Goal: Task Accomplishment & Management: Manage account settings

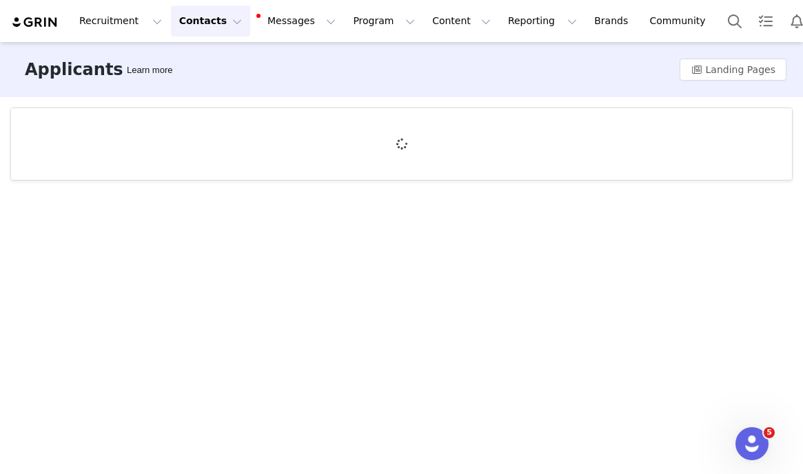
click at [193, 21] on button "Contacts Contacts" at bounding box center [210, 21] width 79 height 31
click at [194, 89] on p "Prospects" at bounding box center [195, 86] width 46 height 14
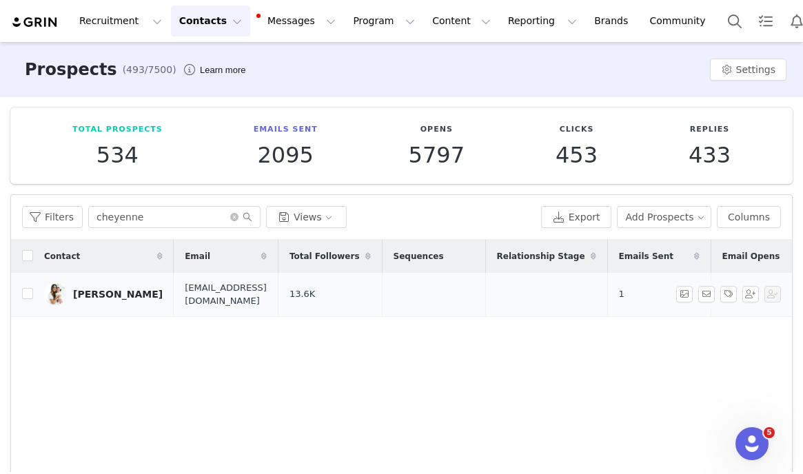
click at [121, 296] on div "Cheyenne Klohe" at bounding box center [118, 294] width 90 height 11
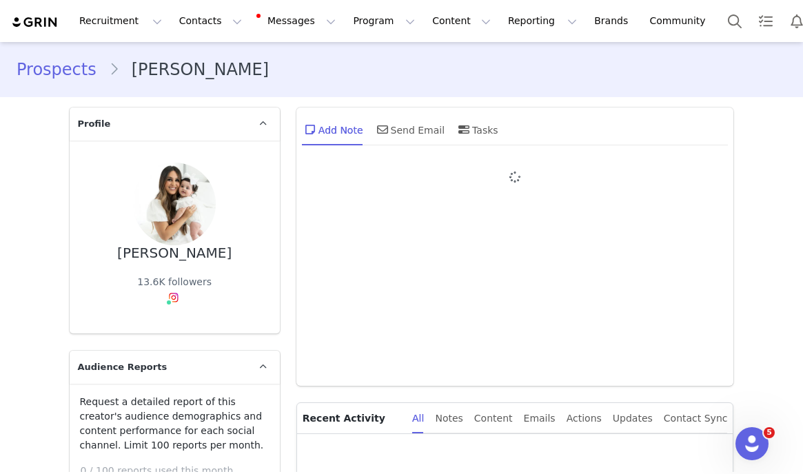
type input "+1 ([GEOGRAPHIC_DATA])"
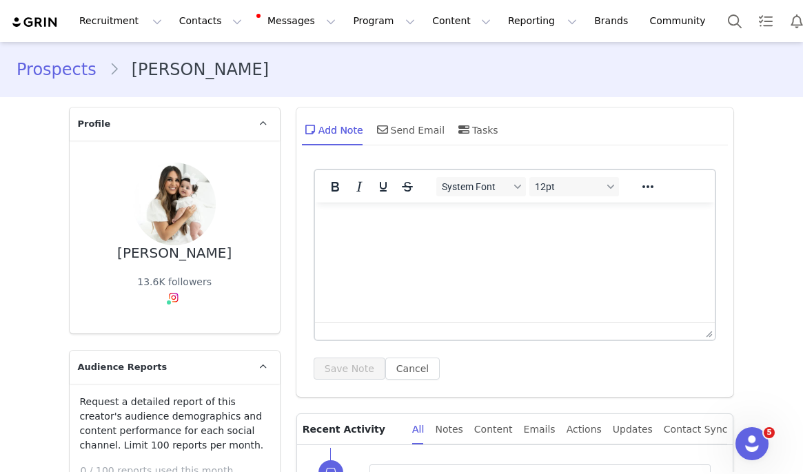
scroll to position [64, 0]
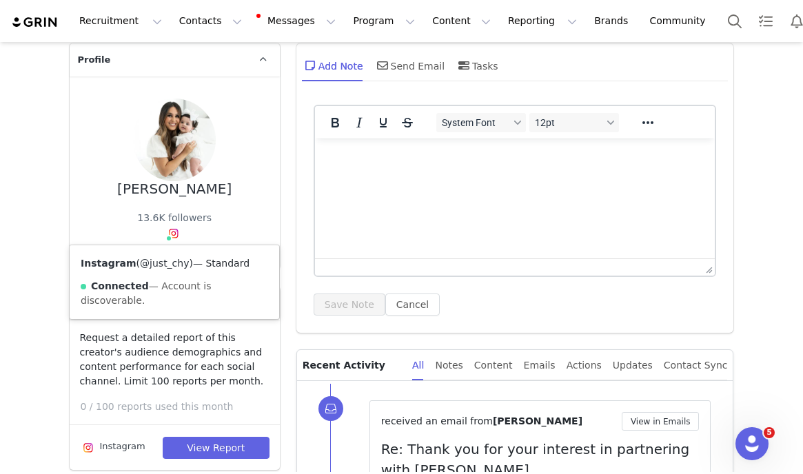
click at [161, 265] on link "@just_chy" at bounding box center [164, 263] width 49 height 11
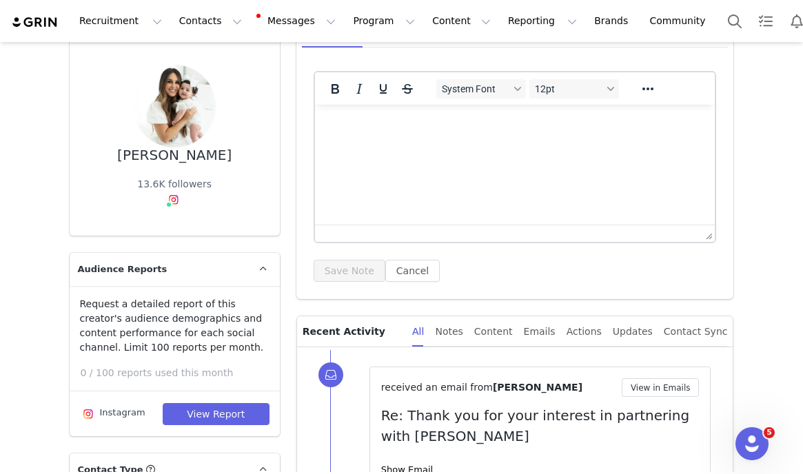
scroll to position [215, 0]
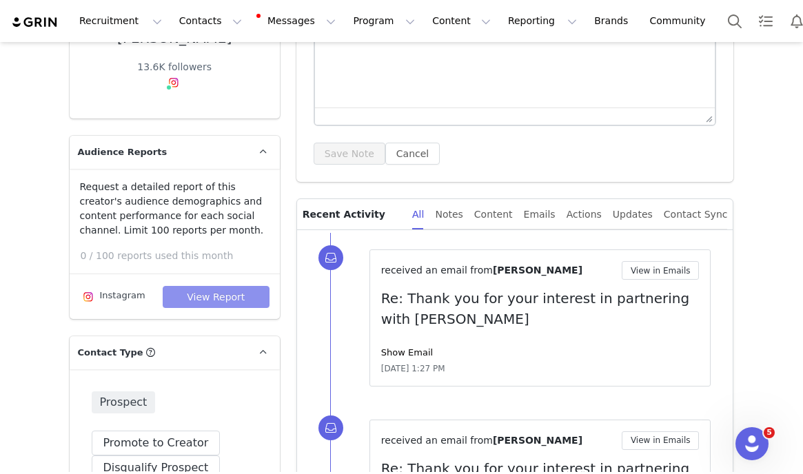
click at [217, 306] on button "View Report" at bounding box center [216, 297] width 107 height 22
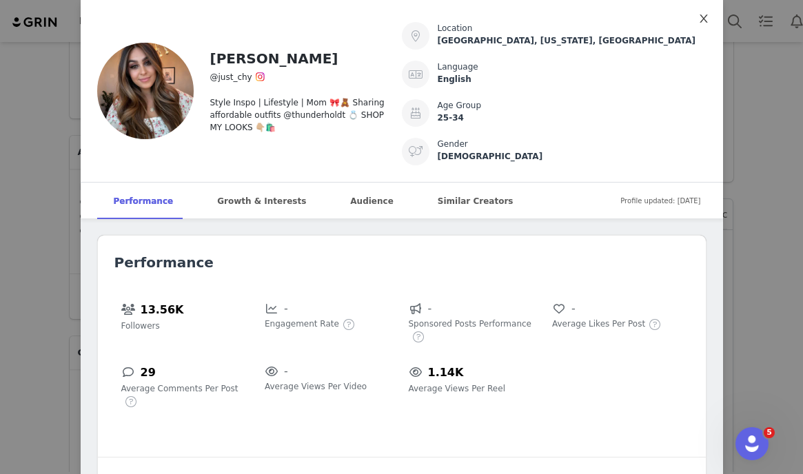
click at [704, 23] on icon "icon: close" at bounding box center [703, 18] width 11 height 11
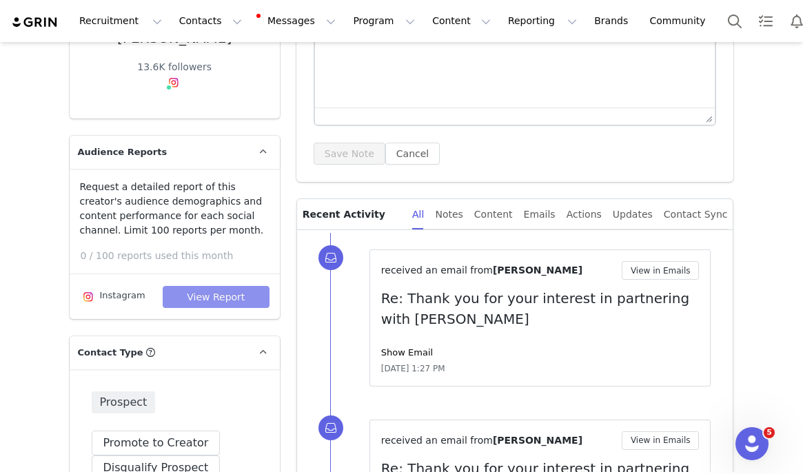
click at [188, 290] on button "View Report" at bounding box center [216, 297] width 107 height 22
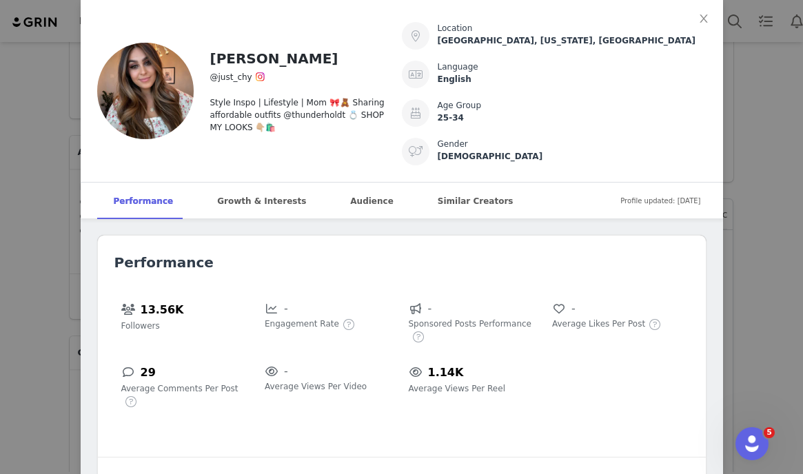
click at [43, 179] on div "Cheyenne Klohe @just_chy Style Inspo | Lifestyle | Mom 🎀🧸 Sharing affordable ou…" at bounding box center [401, 237] width 803 height 474
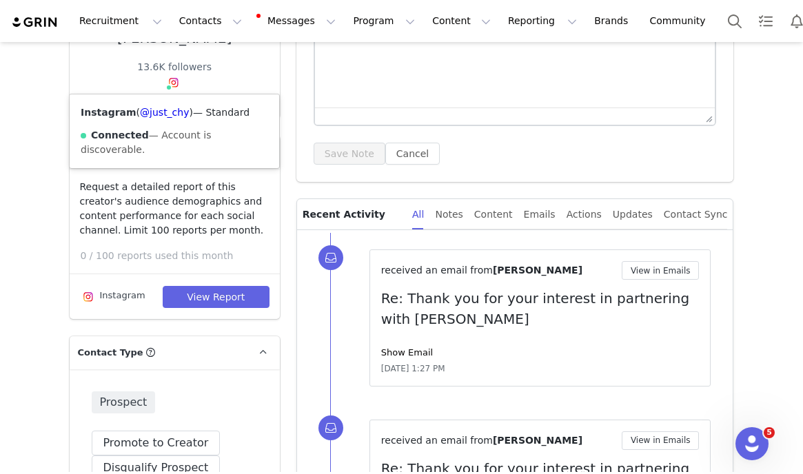
click at [170, 81] on img at bounding box center [173, 82] width 11 height 11
click at [153, 112] on link "@just_chy" at bounding box center [164, 112] width 49 height 11
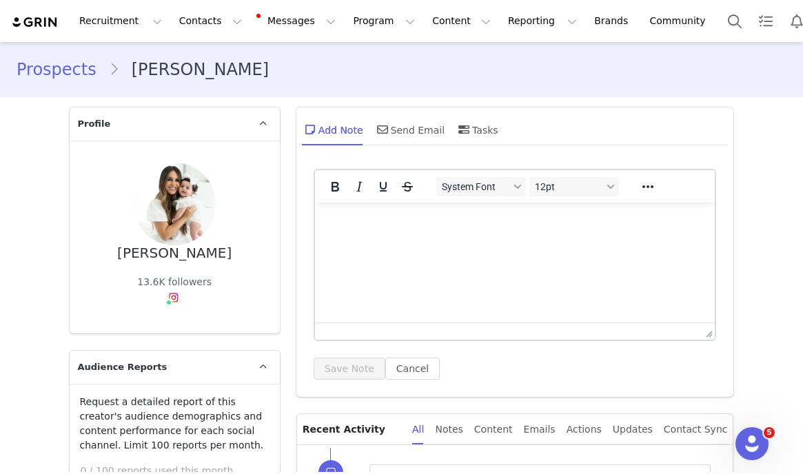
scroll to position [281, 0]
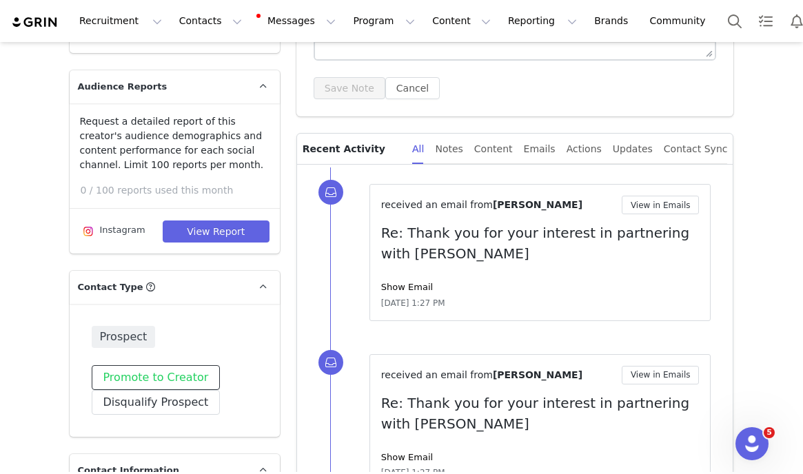
click at [157, 370] on button "Promote to Creator" at bounding box center [156, 377] width 129 height 25
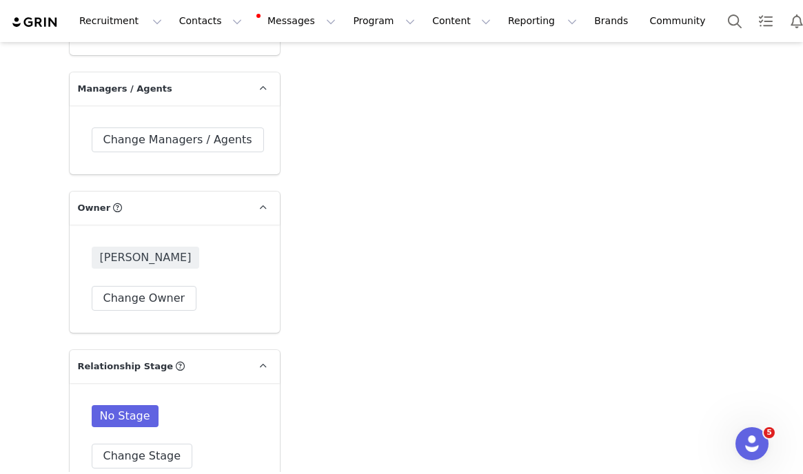
scroll to position [3426, 0]
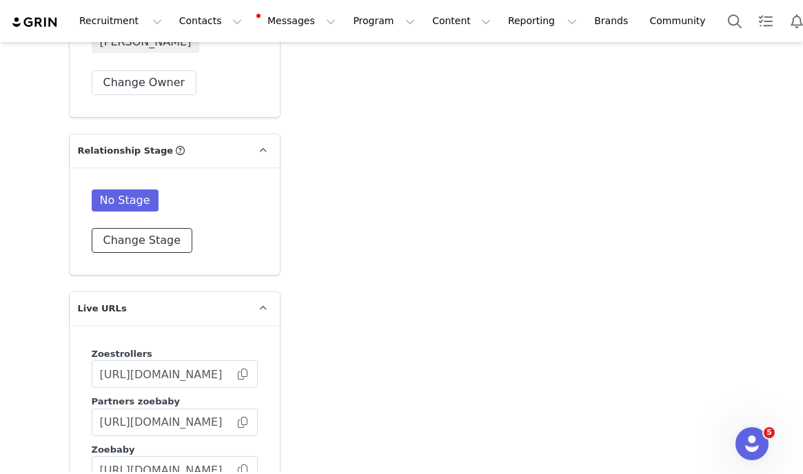
click at [154, 228] on button "Change Stage" at bounding box center [142, 240] width 101 height 25
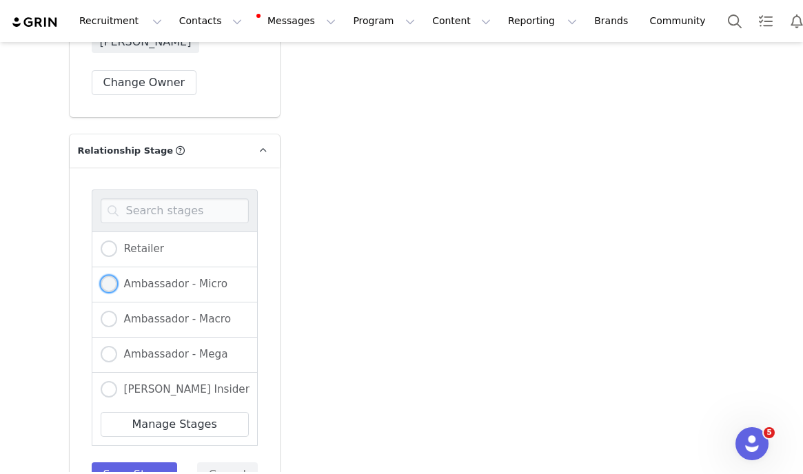
click at [142, 278] on span "Ambassador - Micro" at bounding box center [172, 284] width 110 height 12
click at [117, 276] on input "Ambassador - Micro" at bounding box center [109, 285] width 17 height 18
radio input "true"
click at [152, 463] on button "Save Stage" at bounding box center [135, 475] width 86 height 25
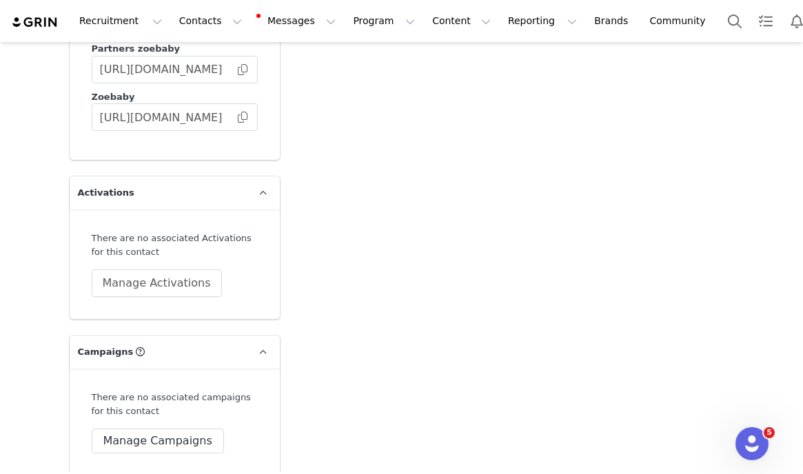
scroll to position [3828, 0]
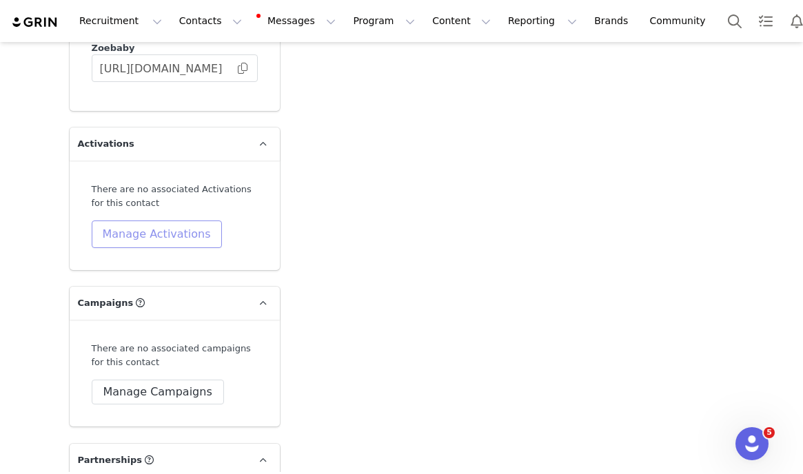
click at [165, 221] on button "Manage Activations" at bounding box center [157, 235] width 130 height 28
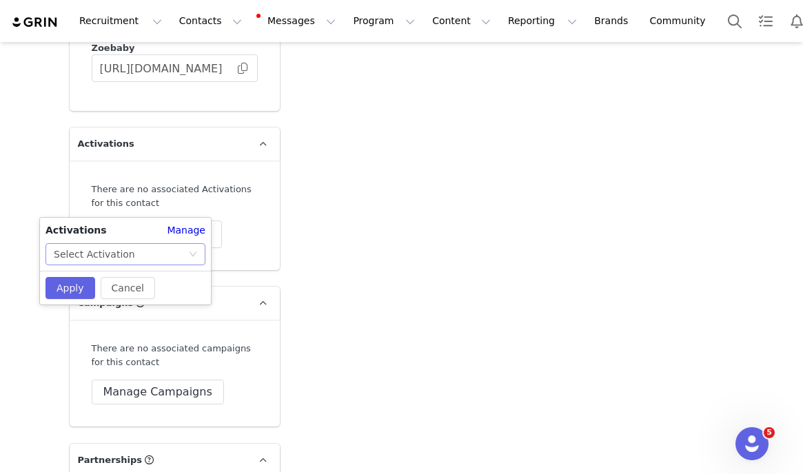
click at [130, 248] on div "Select Activation" at bounding box center [121, 254] width 134 height 21
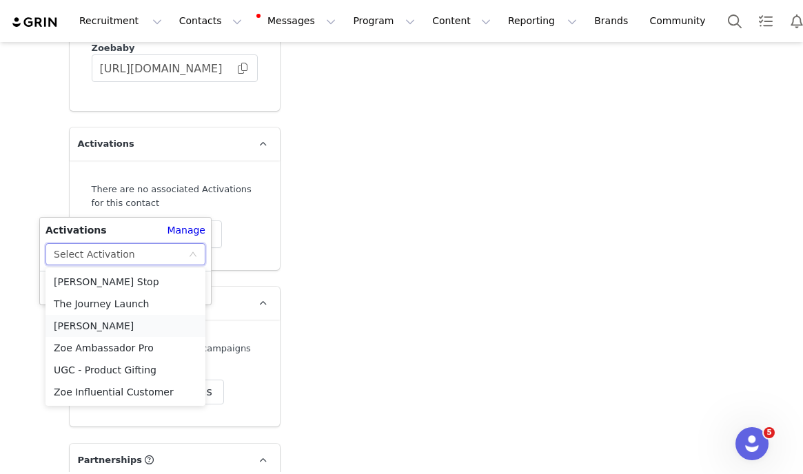
click at [114, 323] on li "[PERSON_NAME]" at bounding box center [125, 326] width 160 height 22
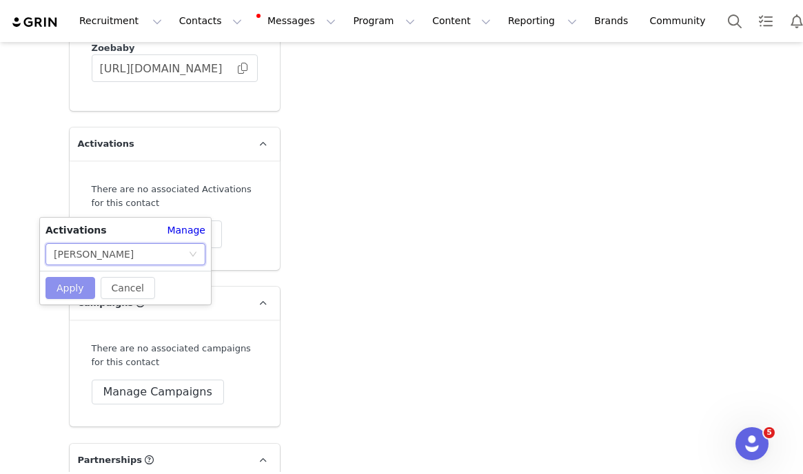
click at [76, 285] on button "Apply" at bounding box center [70, 288] width 50 height 22
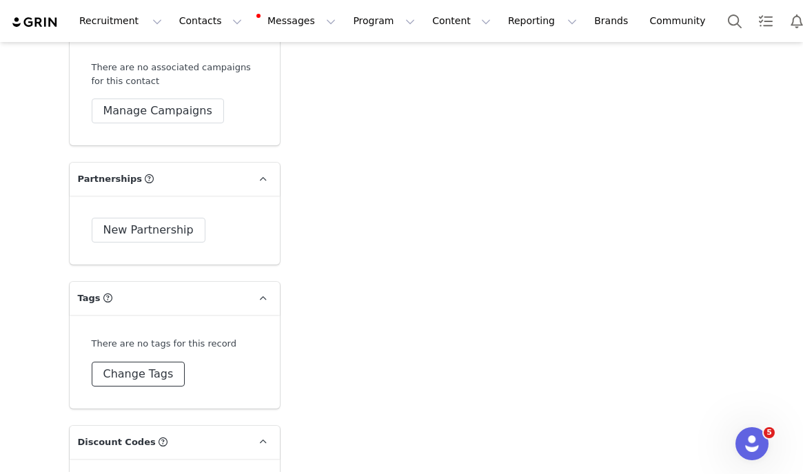
click at [143, 362] on button "Change Tags" at bounding box center [139, 374] width 94 height 25
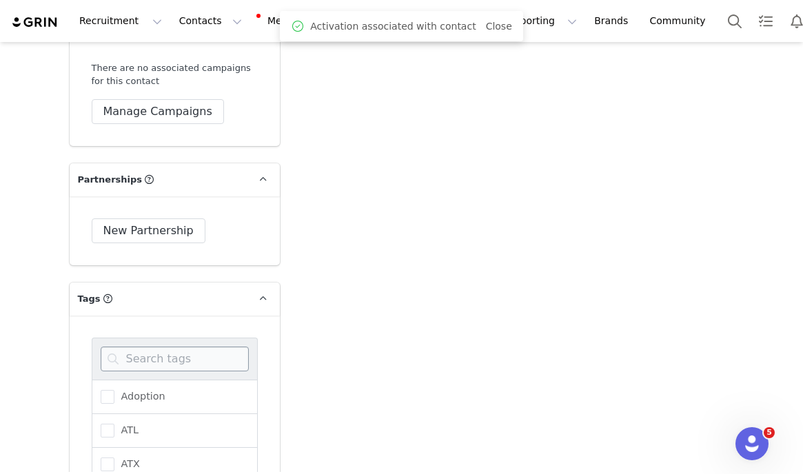
scroll to position [4105, 0]
click at [145, 346] on input at bounding box center [175, 358] width 148 height 25
type input "twin"
click at [144, 379] on div "Twin" at bounding box center [175, 396] width 166 height 34
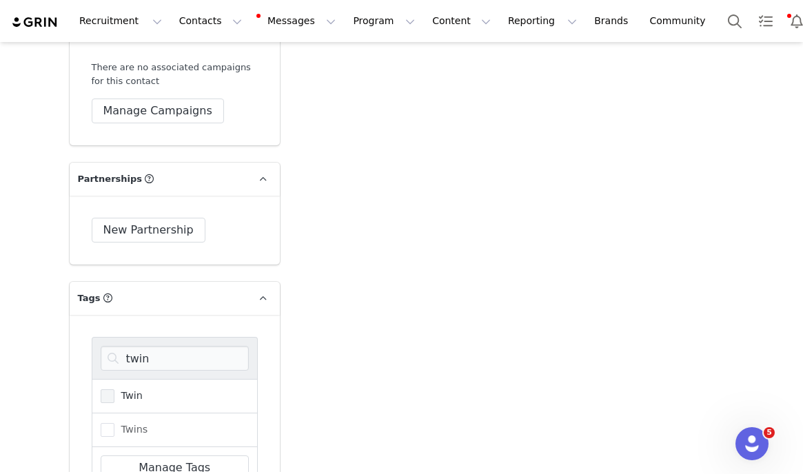
click at [106, 389] on span at bounding box center [108, 396] width 14 height 14
click at [114, 389] on input "Twin" at bounding box center [114, 389] width 0 height 0
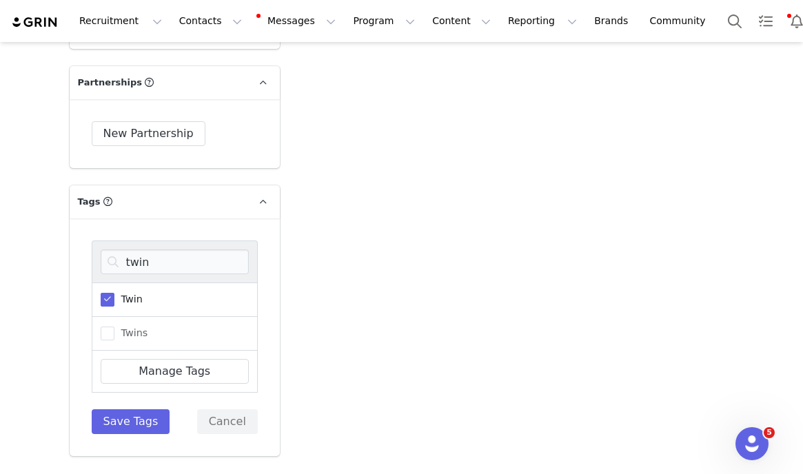
scroll to position [4311, 0]
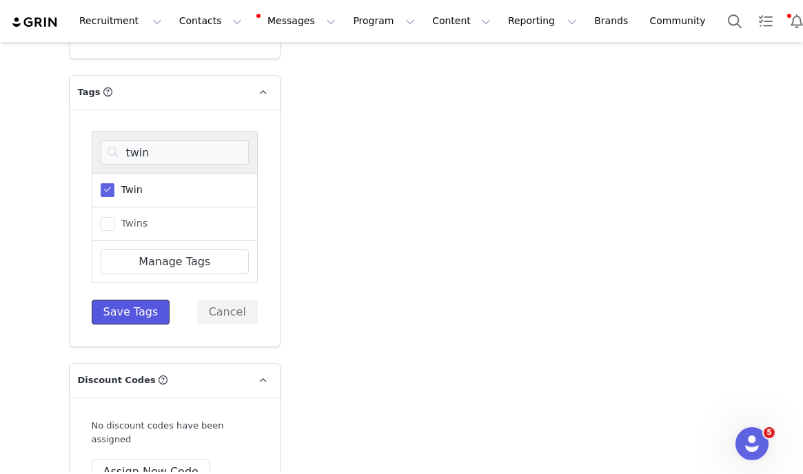
click at [165, 300] on button "Save Tags" at bounding box center [131, 312] width 79 height 25
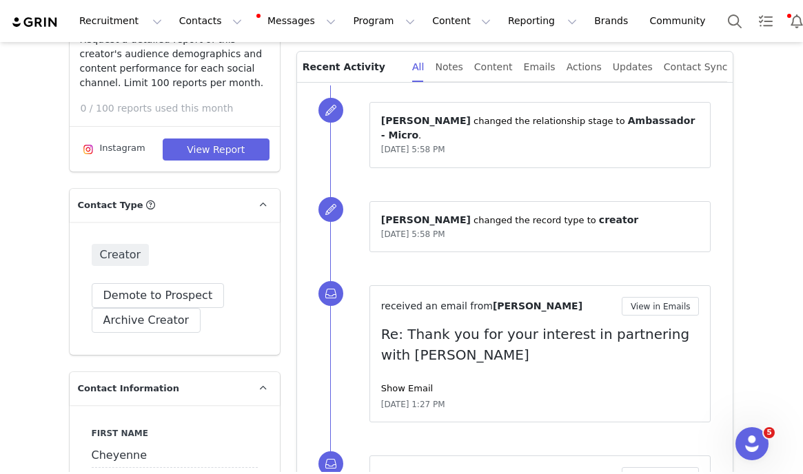
scroll to position [0, 0]
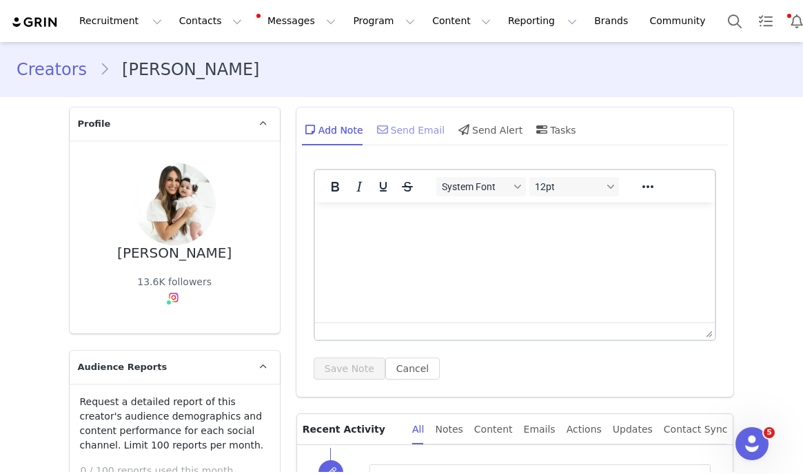
click at [389, 135] on span at bounding box center [382, 129] width 17 height 17
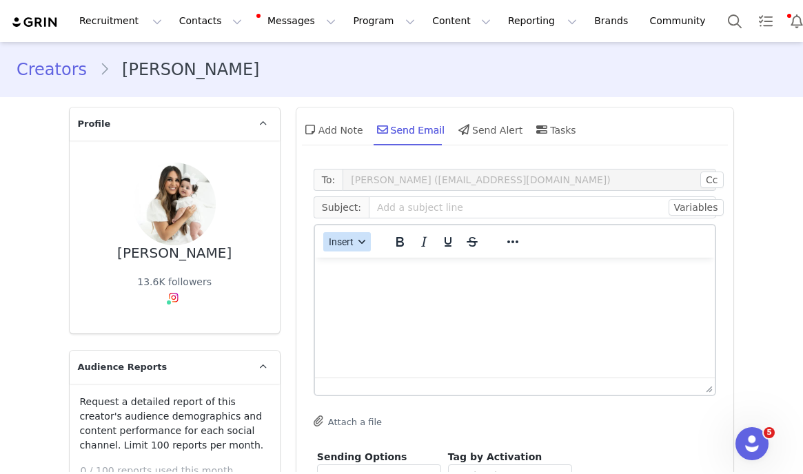
click at [356, 247] on button "Insert" at bounding box center [347, 241] width 48 height 19
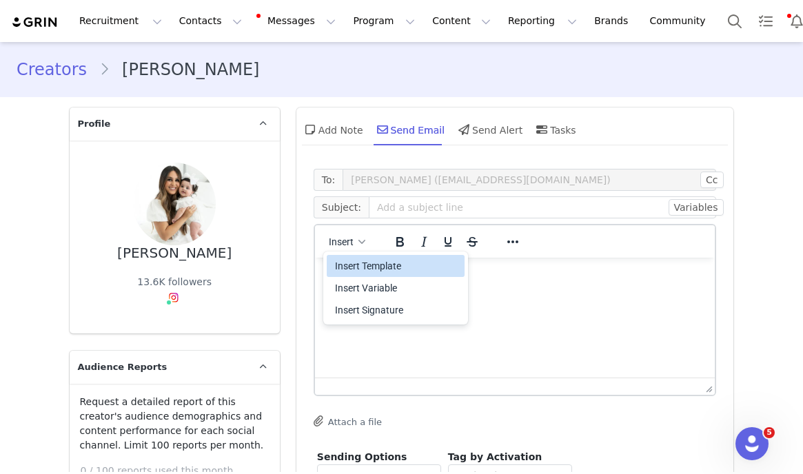
click at [356, 265] on div "Insert Template" at bounding box center [397, 266] width 124 height 17
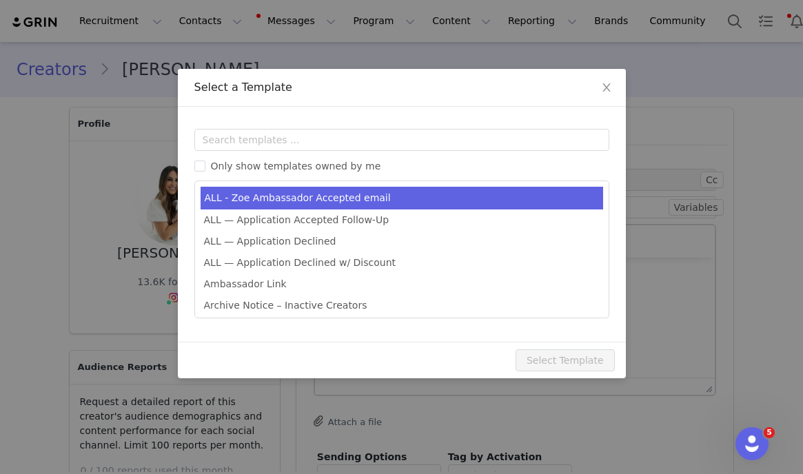
click at [356, 194] on li "ALL - Zoe Ambassador Accepted email" at bounding box center [402, 198] width 403 height 23
type input "Welcome to the Zoe Fam! 🍊"
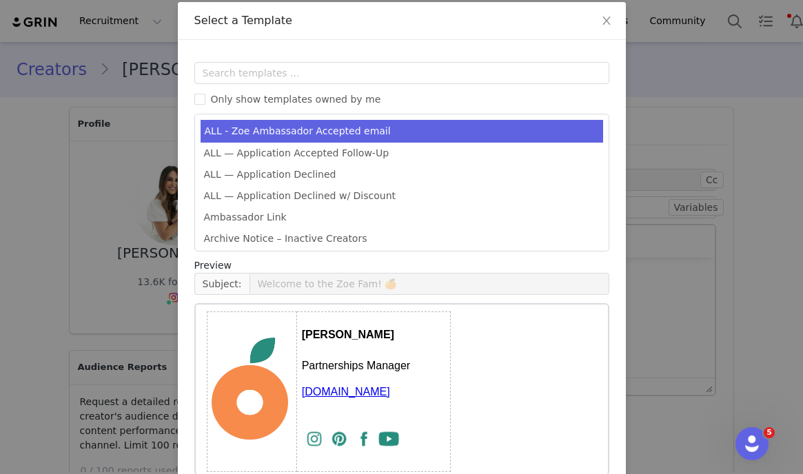
scroll to position [138, 0]
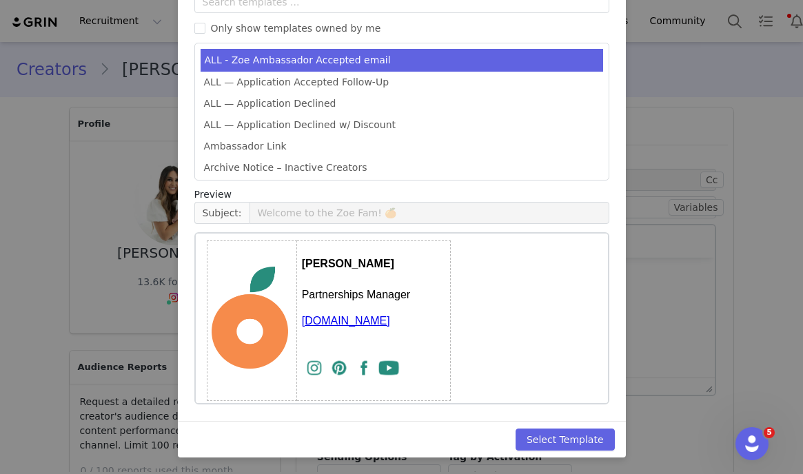
click at [574, 427] on div "Select Template" at bounding box center [402, 439] width 448 height 37
click at [574, 434] on button "Select Template" at bounding box center [565, 440] width 99 height 22
type input "Welcome to the Zoe Fam! 🍊"
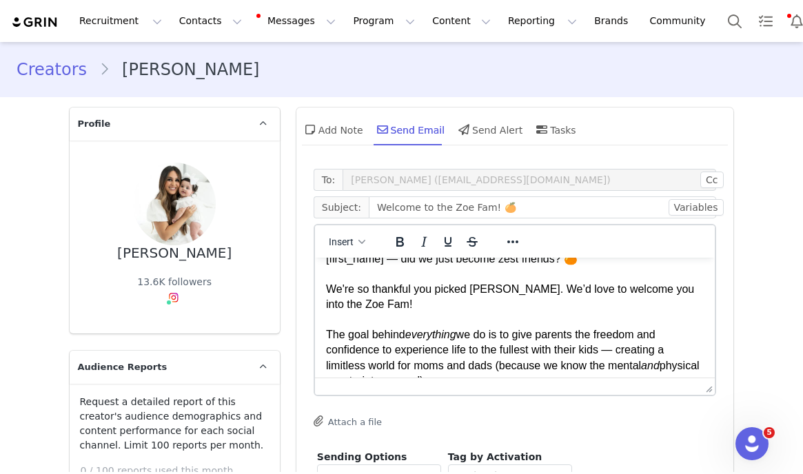
scroll to position [19, 0]
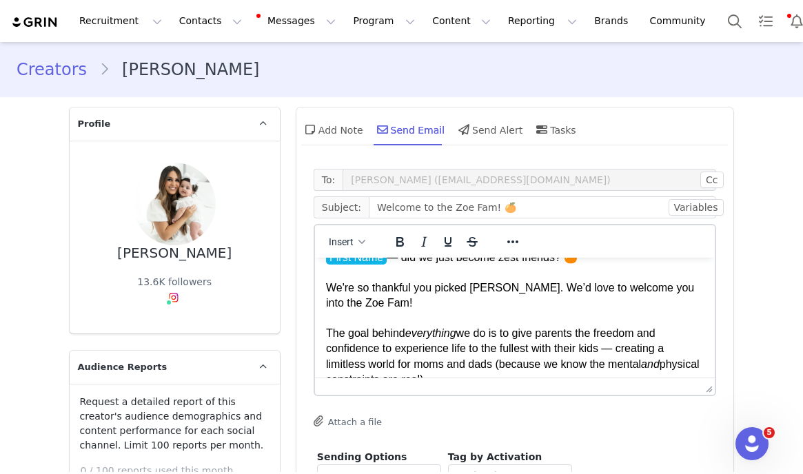
click at [488, 288] on span "We're so thankful you picked Zoe. We’d love to welcome you into the Zoe Fam!" at bounding box center [511, 295] width 372 height 27
click at [488, 292] on span "We're so thankful you picked Zoe. We’d love to welcome you into the Zoe Fam!" at bounding box center [511, 295] width 372 height 27
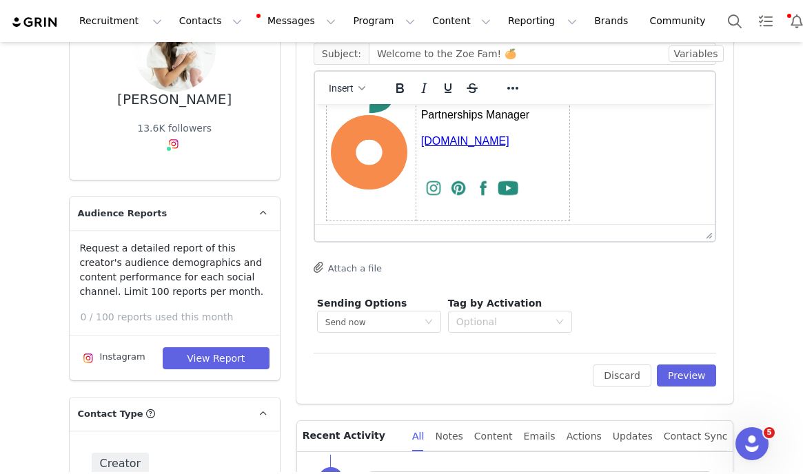
scroll to position [342, 0]
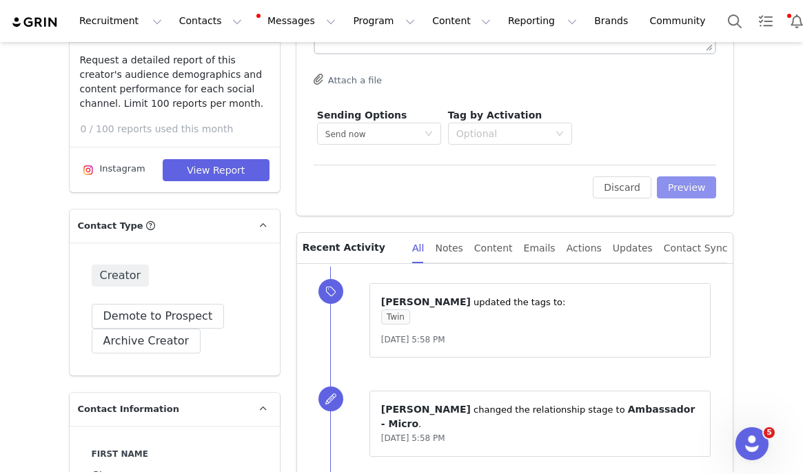
click at [697, 194] on button "Preview" at bounding box center [687, 187] width 60 height 22
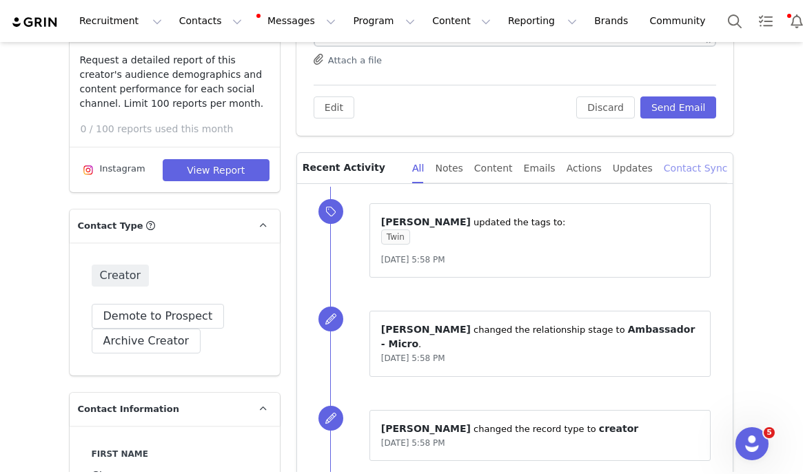
scroll to position [0, 0]
click at [682, 103] on button "Send Email" at bounding box center [678, 107] width 77 height 22
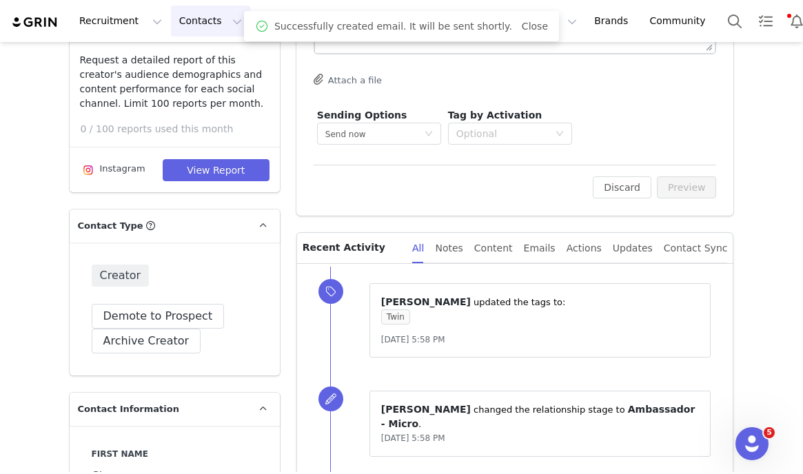
click at [196, 26] on button "Contacts Contacts" at bounding box center [210, 21] width 79 height 31
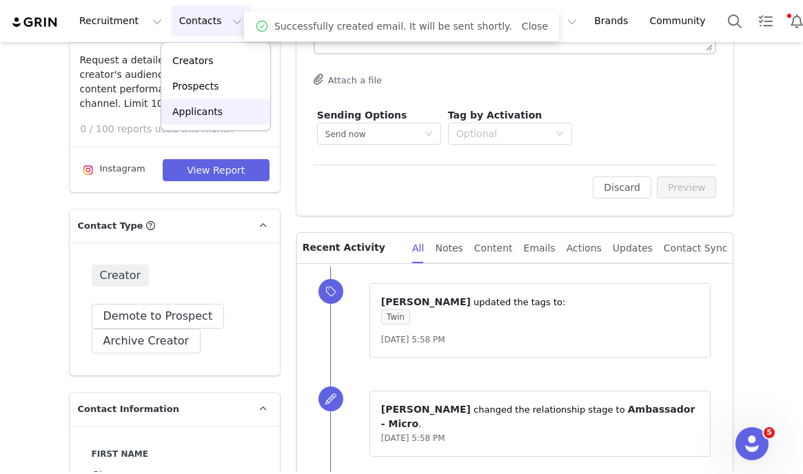
click at [191, 114] on p "Applicants" at bounding box center [197, 112] width 50 height 14
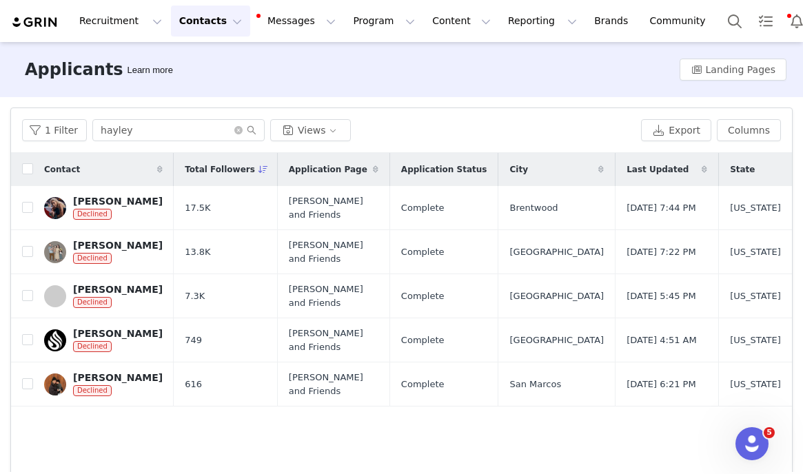
click at [171, 23] on button "Contacts Contacts" at bounding box center [210, 21] width 79 height 31
click at [190, 55] on p "Creators" at bounding box center [192, 61] width 41 height 14
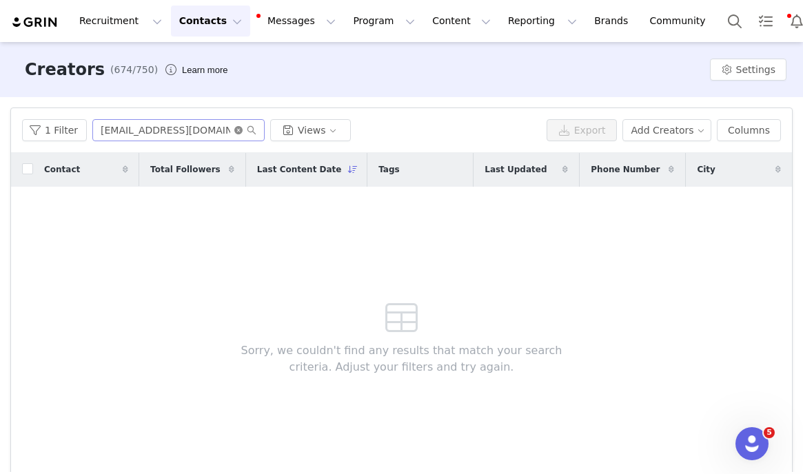
click at [234, 131] on icon "icon: close-circle" at bounding box center [238, 130] width 8 height 8
click at [227, 131] on input "text" at bounding box center [178, 130] width 172 height 22
type input "jess"
click at [61, 122] on button "1 Filter" at bounding box center [54, 130] width 65 height 22
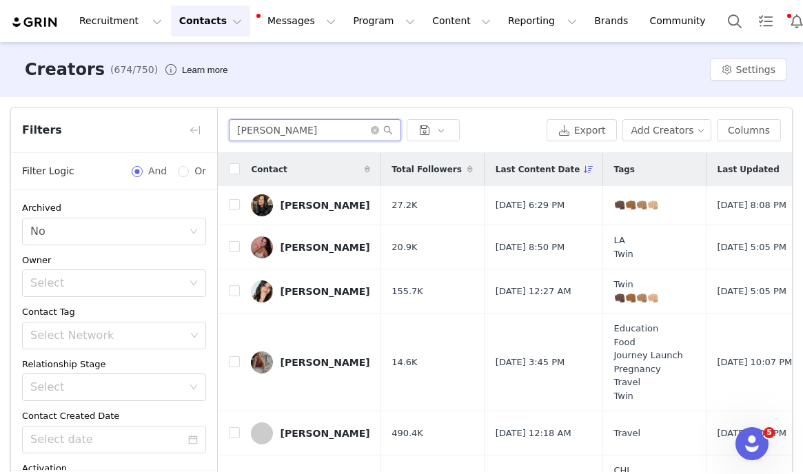
click at [308, 125] on input "jess" at bounding box center [315, 130] width 172 height 22
click at [190, 128] on button "button" at bounding box center [195, 130] width 22 height 22
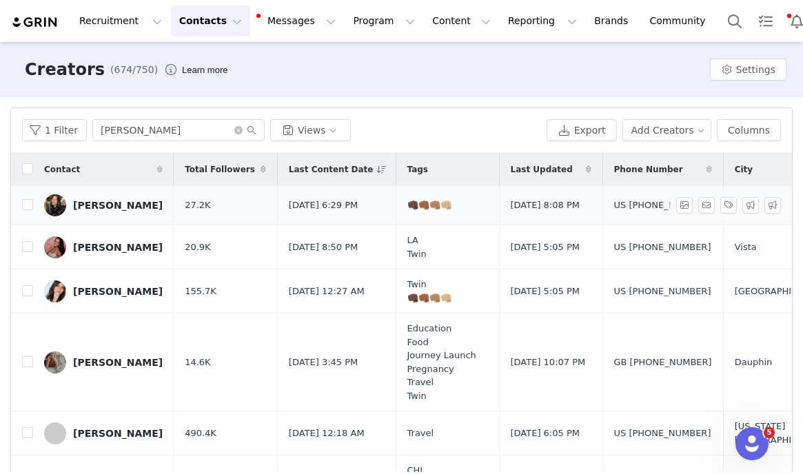
scroll to position [182, 0]
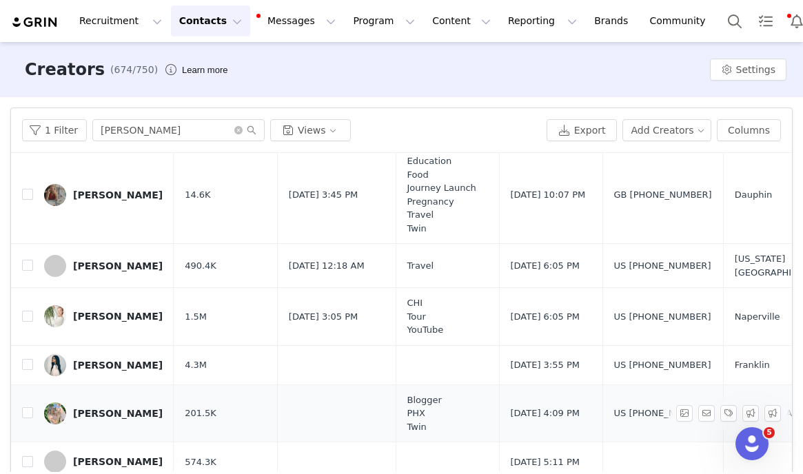
click at [130, 403] on link "Jessica Spaulding" at bounding box center [103, 414] width 119 height 22
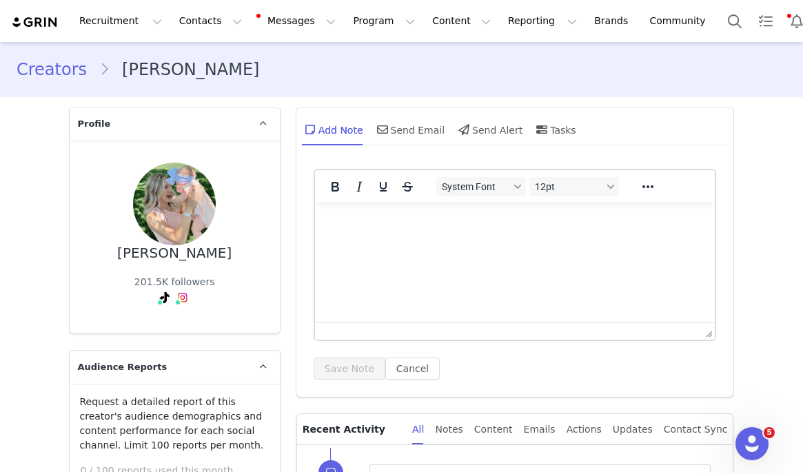
type input "+1 ([GEOGRAPHIC_DATA])"
click at [373, 14] on button "Program Program" at bounding box center [384, 21] width 79 height 31
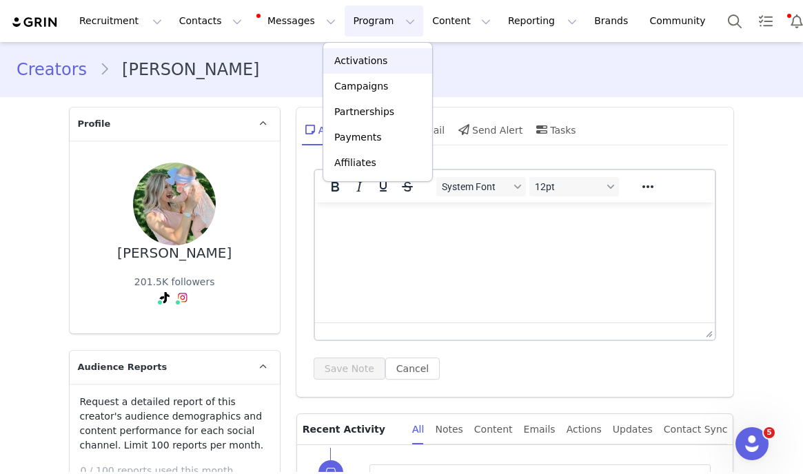
click at [366, 52] on link "Activations" at bounding box center [377, 61] width 109 height 26
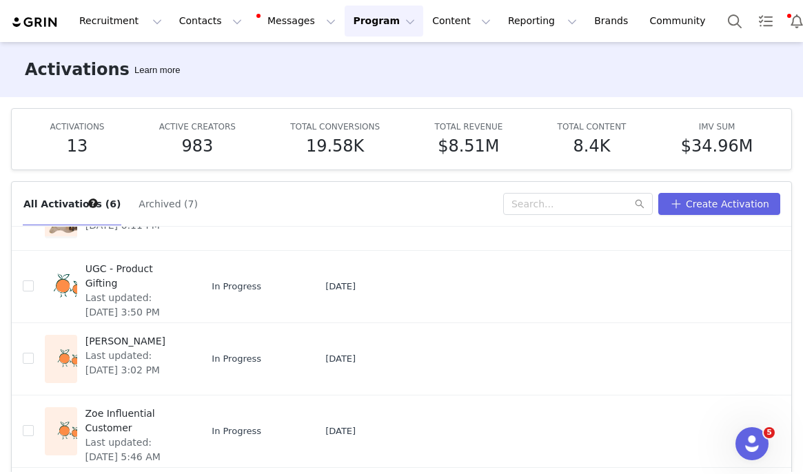
scroll to position [181, 0]
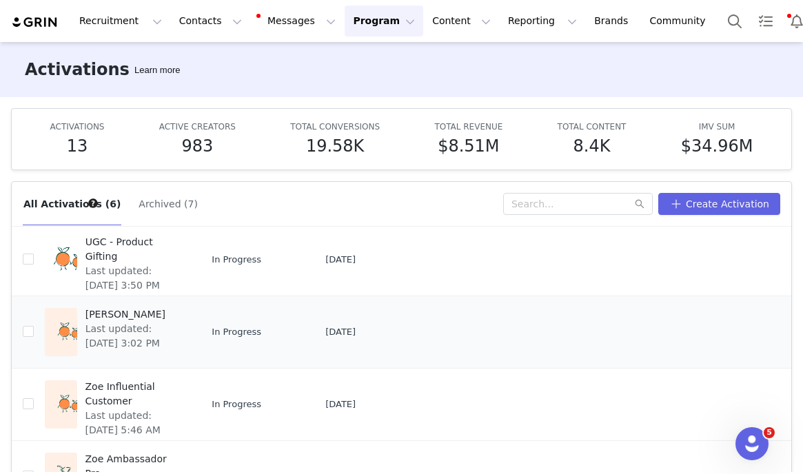
click at [129, 311] on span "[PERSON_NAME]" at bounding box center [133, 314] width 96 height 14
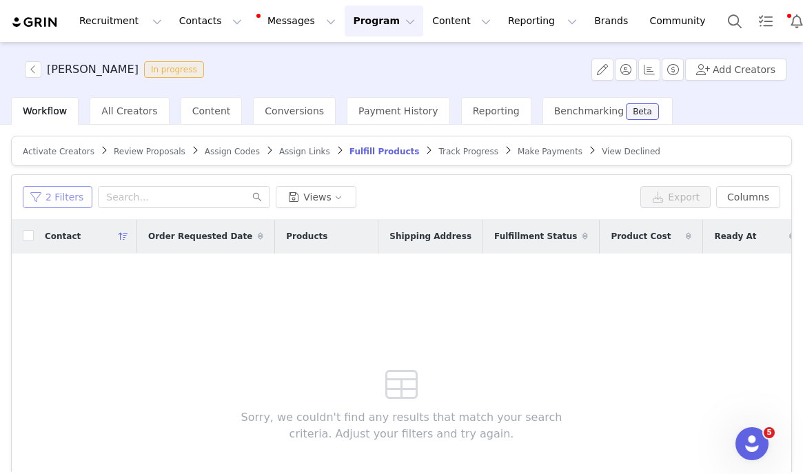
click at [57, 199] on button "2 Filters" at bounding box center [58, 197] width 70 height 22
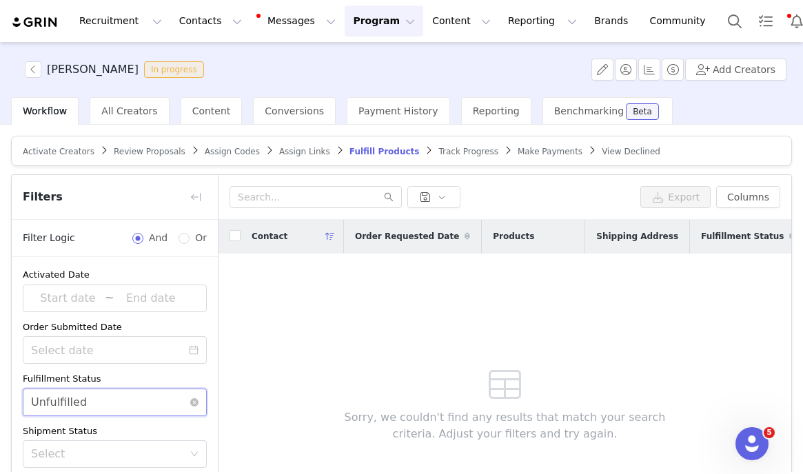
click at [62, 396] on div "Unfulfilled" at bounding box center [59, 402] width 56 height 26
click at [84, 431] on li "Fulfilled" at bounding box center [115, 432] width 184 height 22
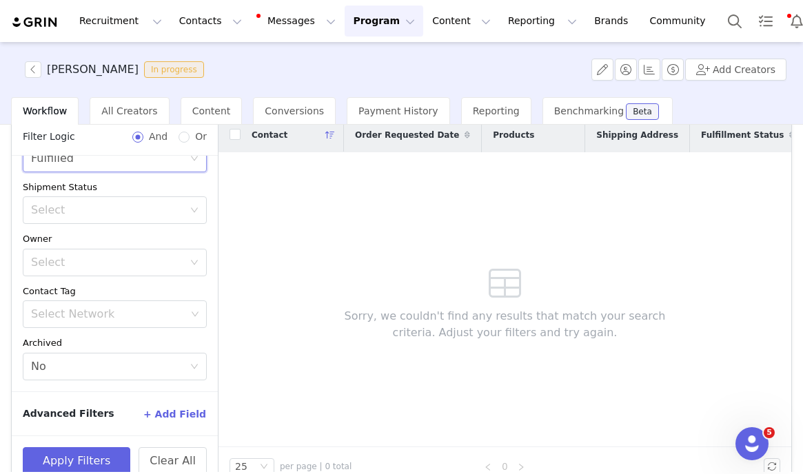
scroll to position [126, 0]
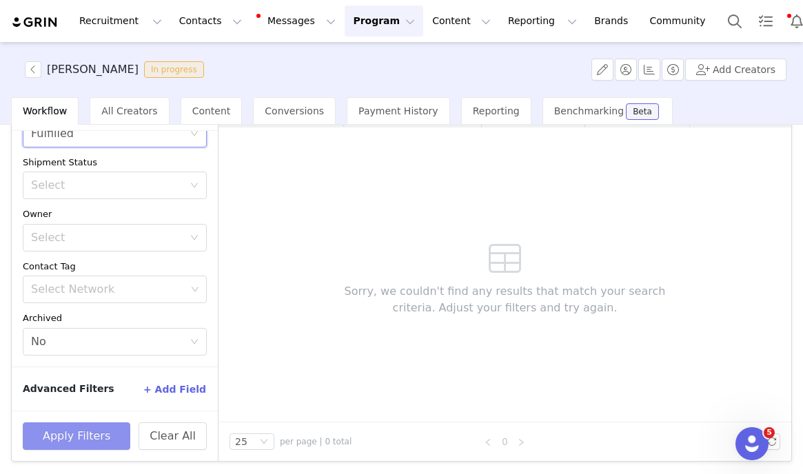
click at [72, 434] on button "Apply Filters" at bounding box center [77, 437] width 108 height 28
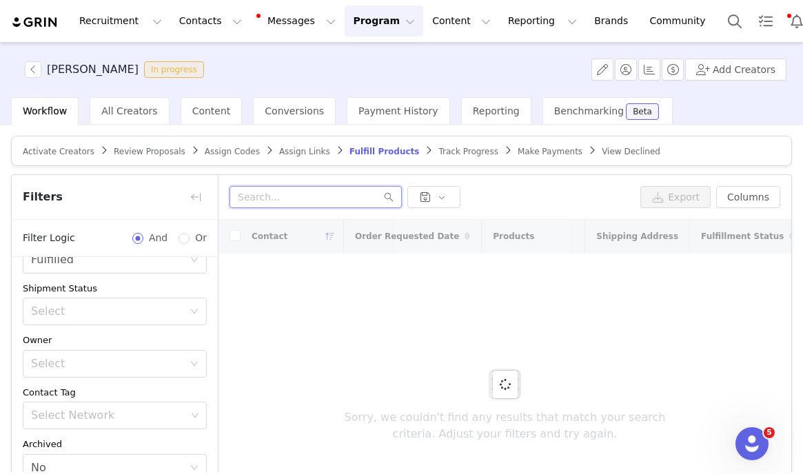
click at [320, 194] on input "text" at bounding box center [316, 197] width 172 height 22
type input "jess"
click at [199, 195] on button "button" at bounding box center [196, 197] width 22 height 22
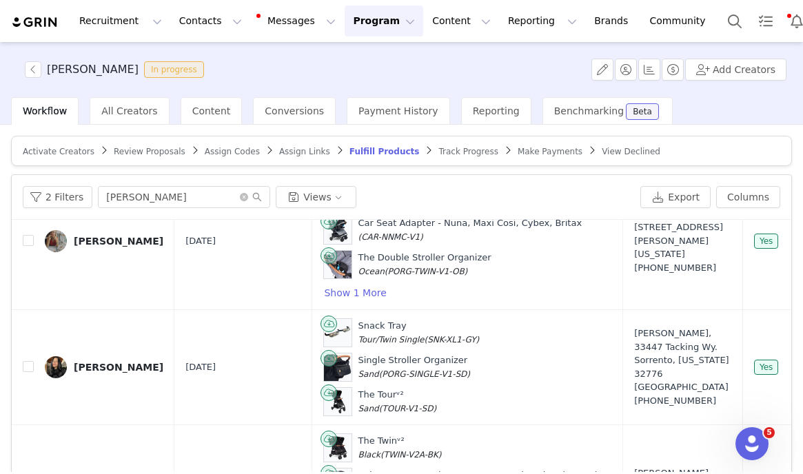
scroll to position [126, 0]
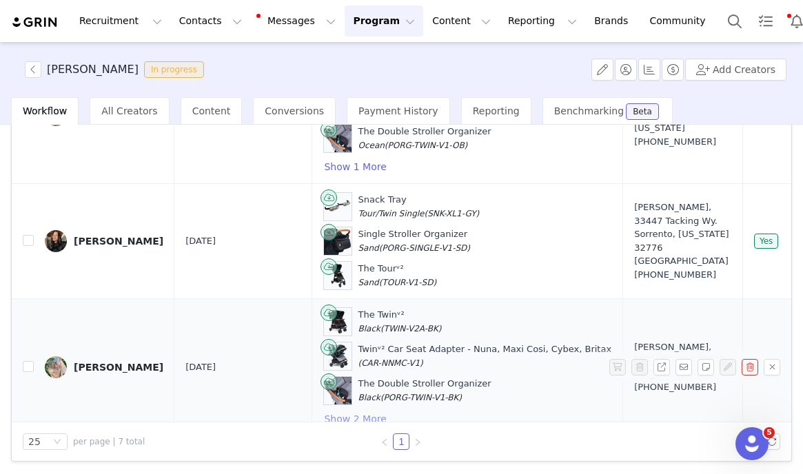
click at [340, 411] on button "Show 2 More" at bounding box center [354, 419] width 63 height 17
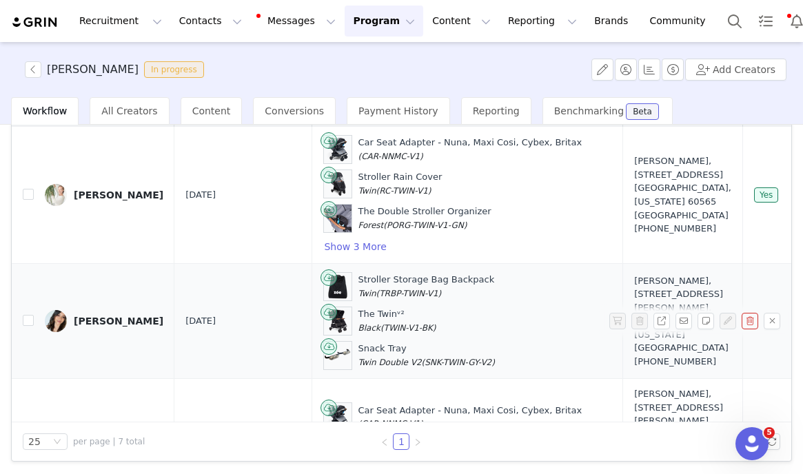
scroll to position [0, 0]
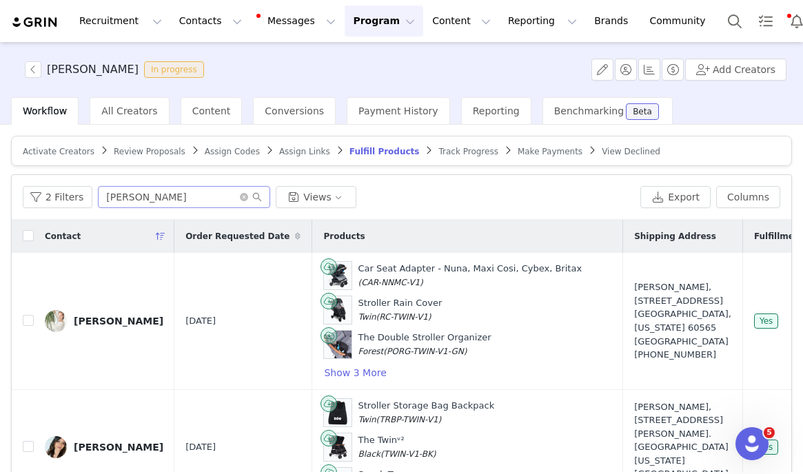
click at [246, 195] on span at bounding box center [251, 197] width 22 height 10
click at [234, 195] on input "jess" at bounding box center [184, 197] width 172 height 22
click at [241, 195] on icon "icon: close-circle" at bounding box center [244, 197] width 8 height 8
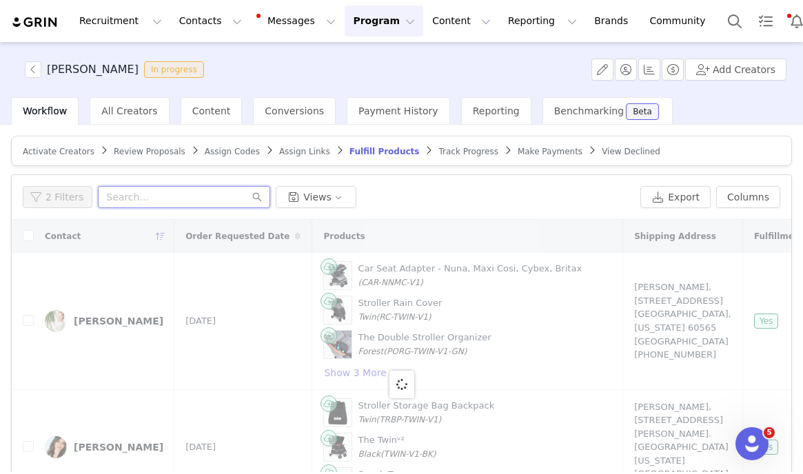
click at [241, 196] on input "text" at bounding box center [184, 197] width 172 height 22
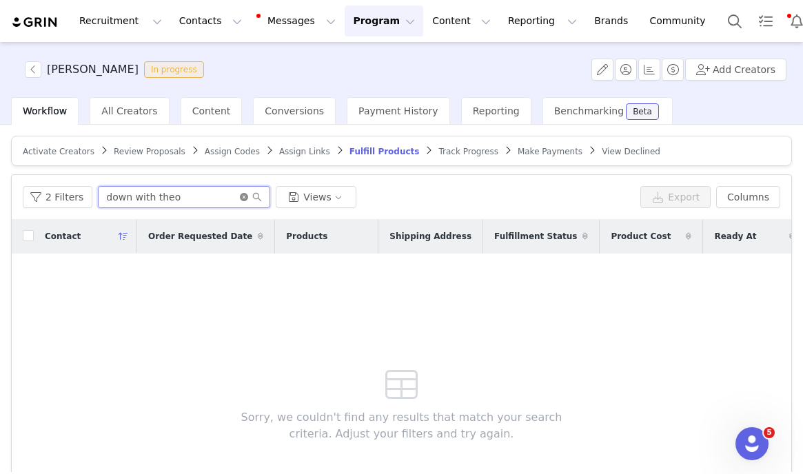
type input "down with theo"
click at [242, 193] on icon "icon: close-circle" at bounding box center [244, 197] width 8 height 8
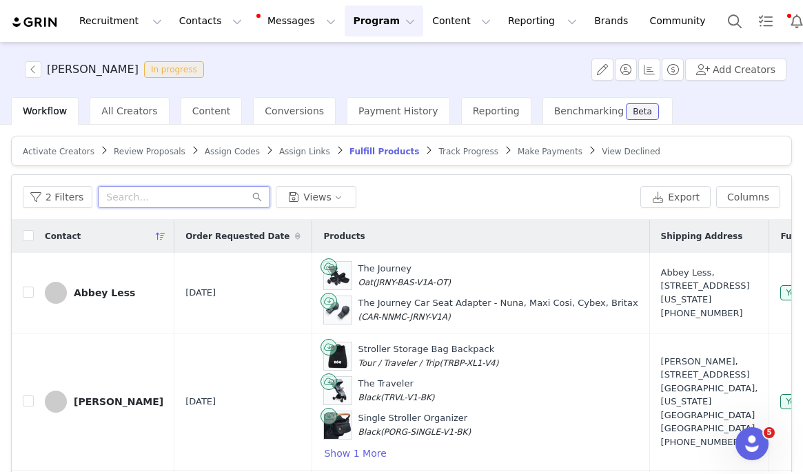
click at [186, 197] on input "text" at bounding box center [184, 197] width 172 height 22
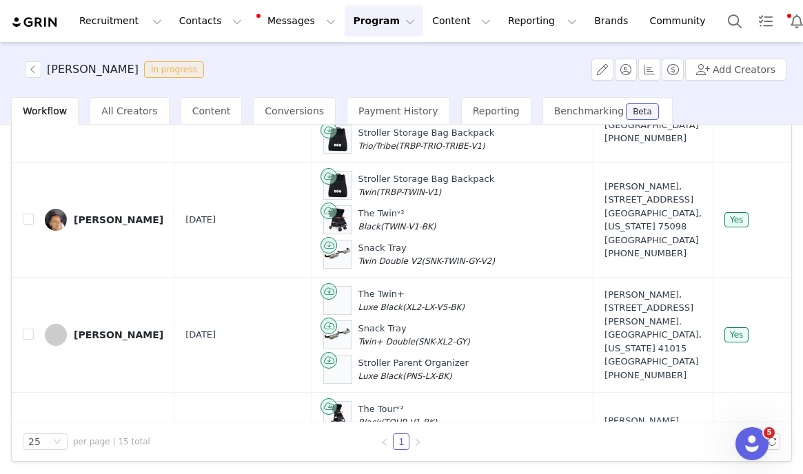
scroll to position [286, 0]
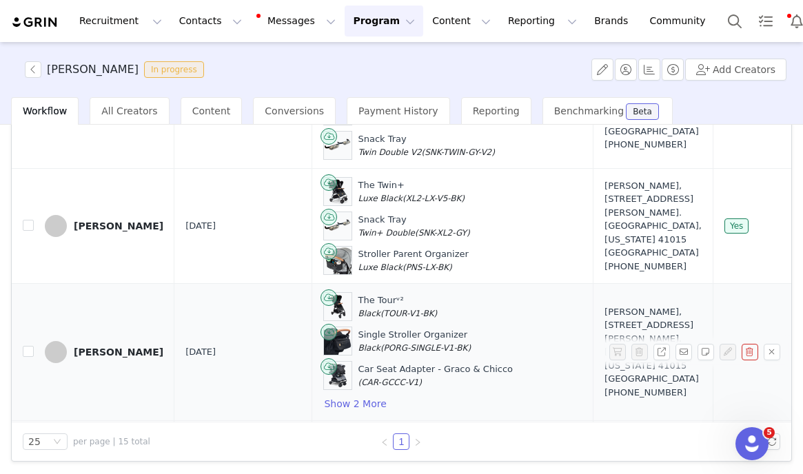
type input "kayla"
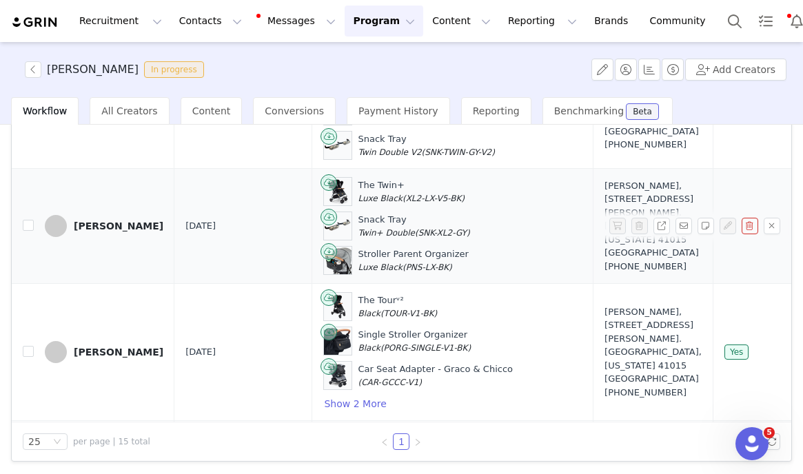
click at [100, 225] on div "[PERSON_NAME]" at bounding box center [119, 226] width 90 height 11
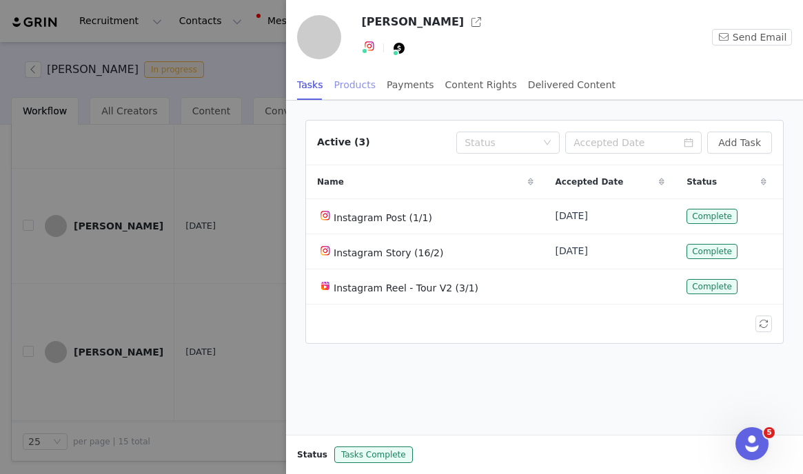
click at [369, 88] on div "Products" at bounding box center [354, 85] width 41 height 31
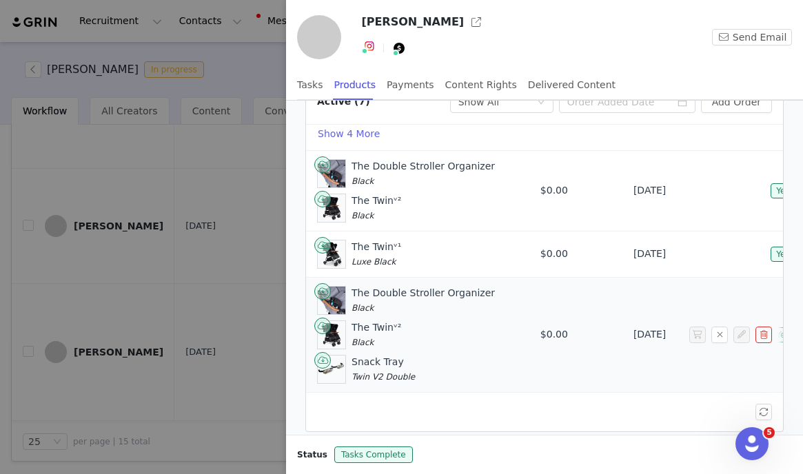
scroll to position [73, 0]
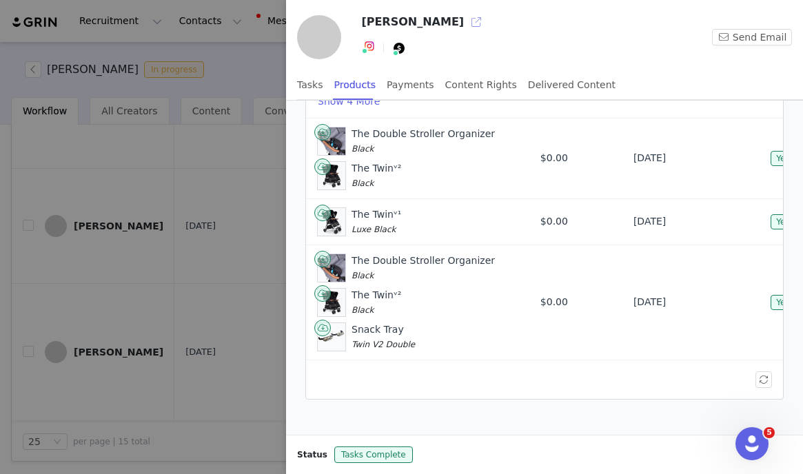
click at [465, 22] on button "button" at bounding box center [476, 22] width 22 height 22
click at [179, 67] on div at bounding box center [401, 237] width 803 height 474
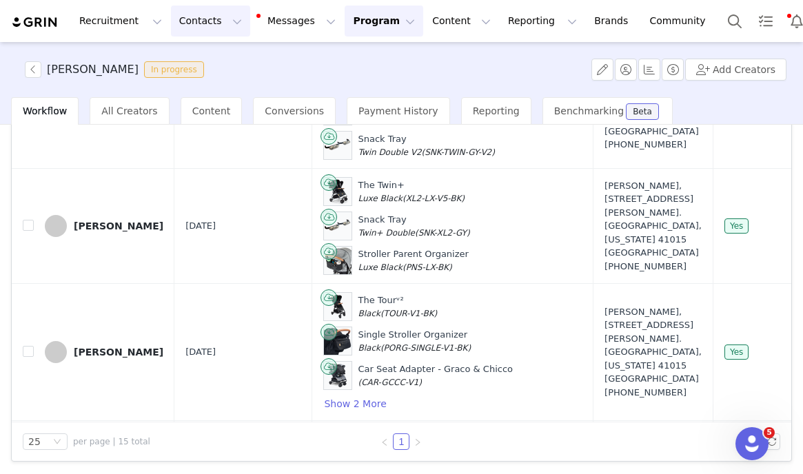
click at [212, 27] on button "Contacts Contacts" at bounding box center [210, 21] width 79 height 31
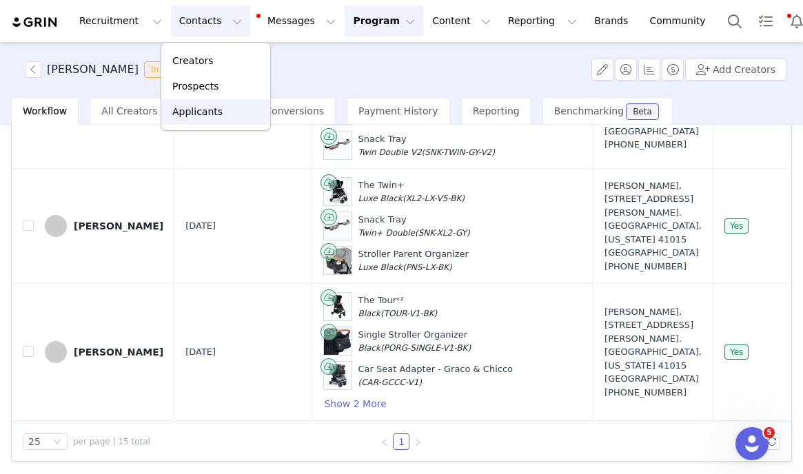
click at [207, 105] on p "Applicants" at bounding box center [197, 112] width 50 height 14
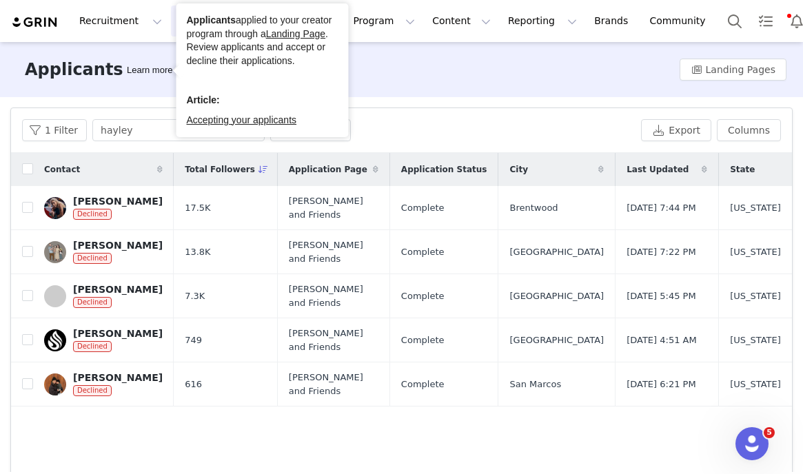
click at [207, 10] on div "Applicants applied to your creator program through a Landing Page . Review appl…" at bounding box center [262, 70] width 172 height 134
click at [176, 12] on div "Applicants applied to your creator program through a Landing Page . Review appl…" at bounding box center [262, 70] width 172 height 134
click at [176, 25] on div "Applicants applied to your creator program through a Landing Page . Review appl…" at bounding box center [262, 70] width 172 height 134
click at [134, 103] on div "Filters Filter Logic And Or Declined Select Yes Application Status Select Appli…" at bounding box center [401, 314] width 803 height 434
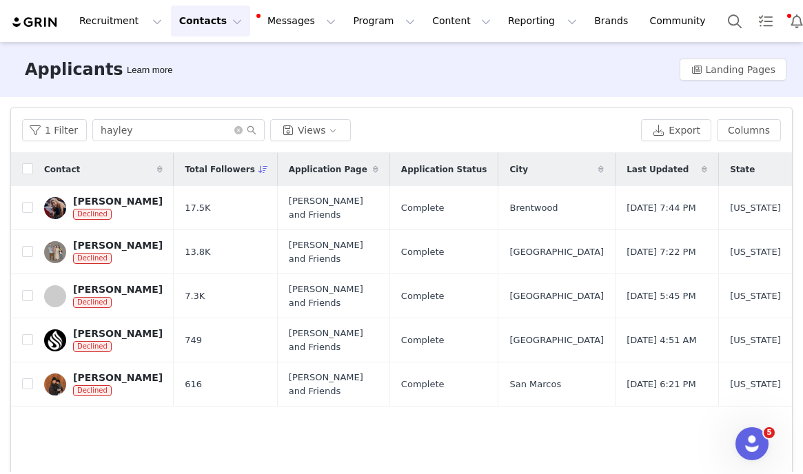
click at [214, 23] on button "Contacts Contacts" at bounding box center [210, 21] width 79 height 31
click at [203, 81] on p "Prospects" at bounding box center [195, 86] width 46 height 14
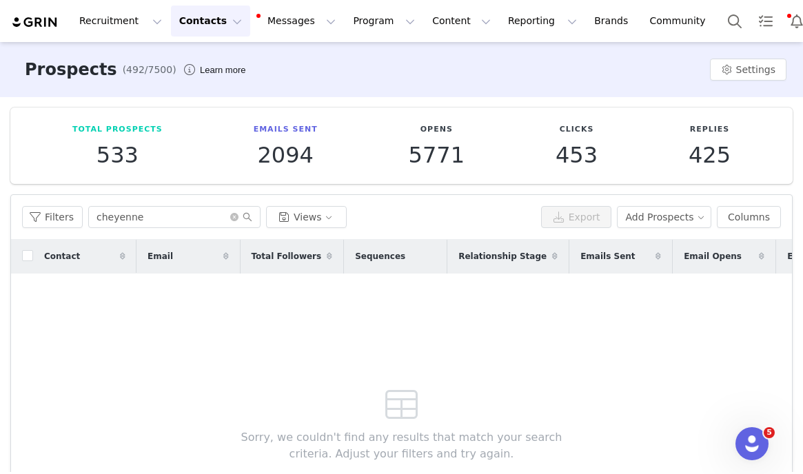
click at [227, 227] on div "Filters cheyenne Views Export Add Prospects Columns" at bounding box center [401, 217] width 781 height 45
click at [230, 213] on icon "icon: close-circle" at bounding box center [234, 217] width 8 height 8
click at [225, 213] on input "text" at bounding box center [174, 217] width 172 height 22
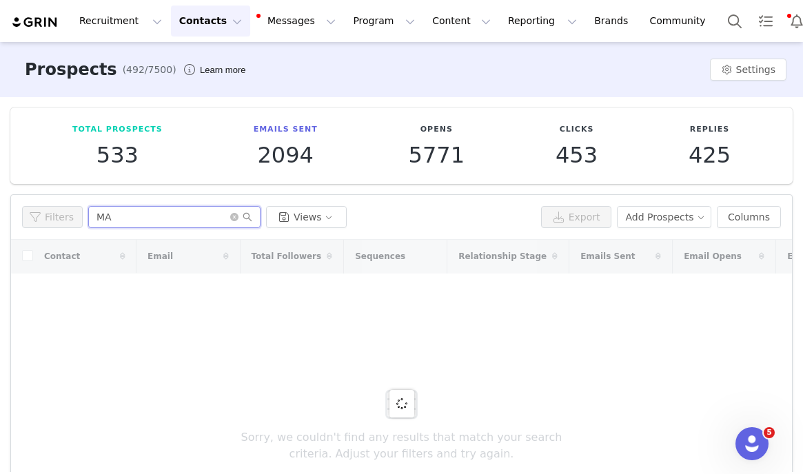
type input "M"
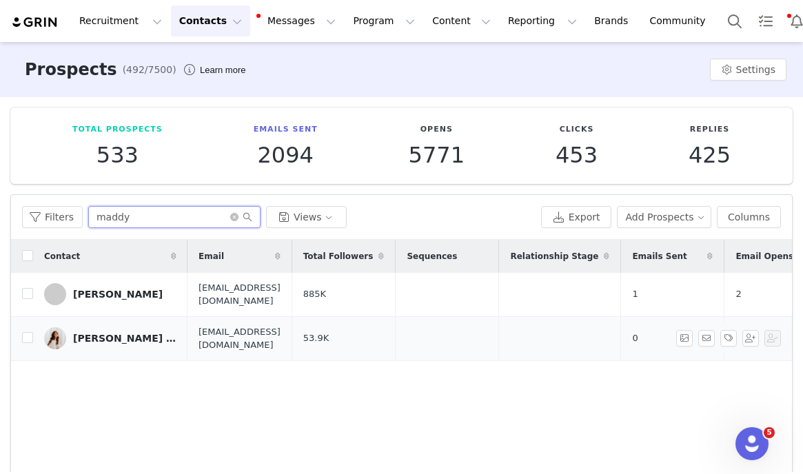
type input "maddy"
click at [170, 336] on div "Maddy Newton George" at bounding box center [124, 338] width 103 height 11
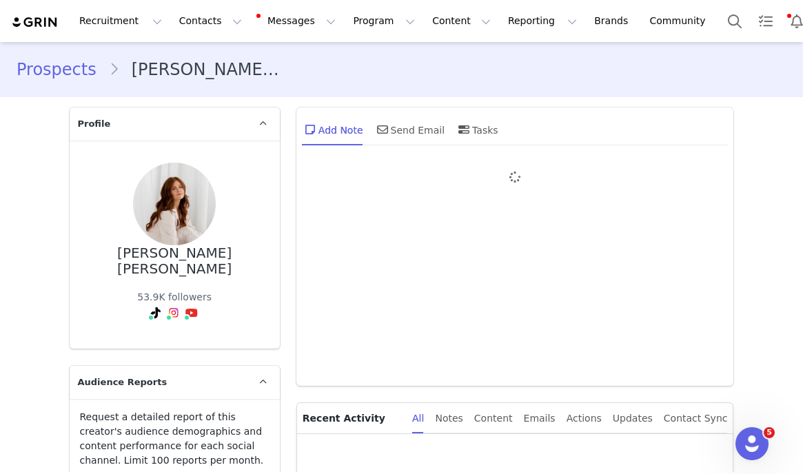
type input "+1 ([GEOGRAPHIC_DATA])"
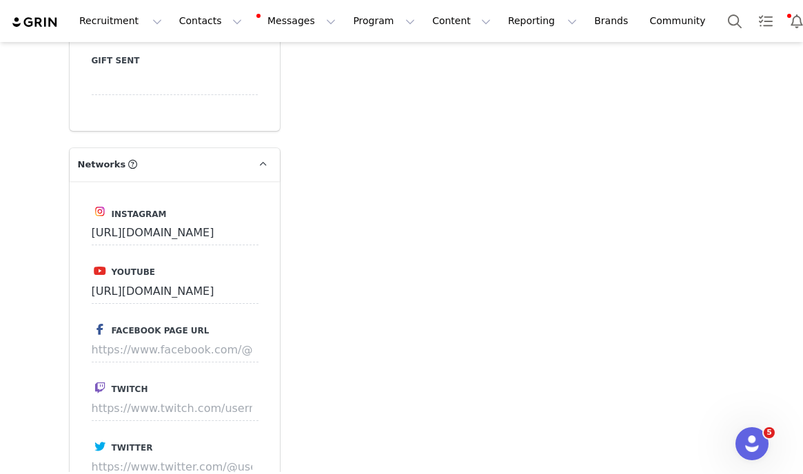
scroll to position [1559, 0]
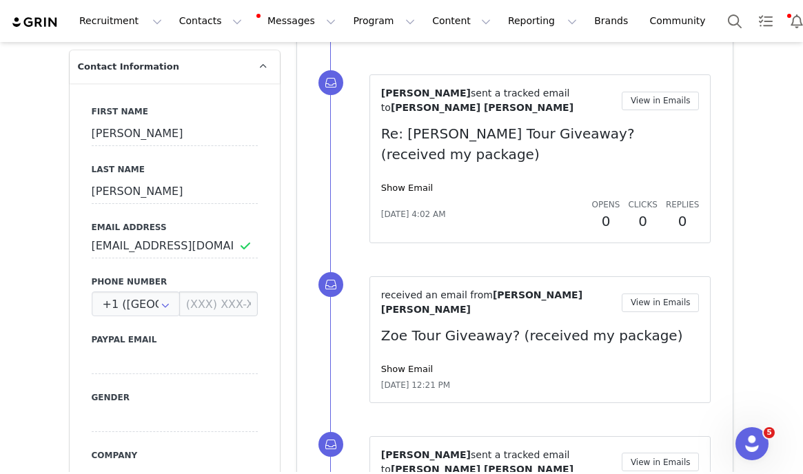
scroll to position [0, 0]
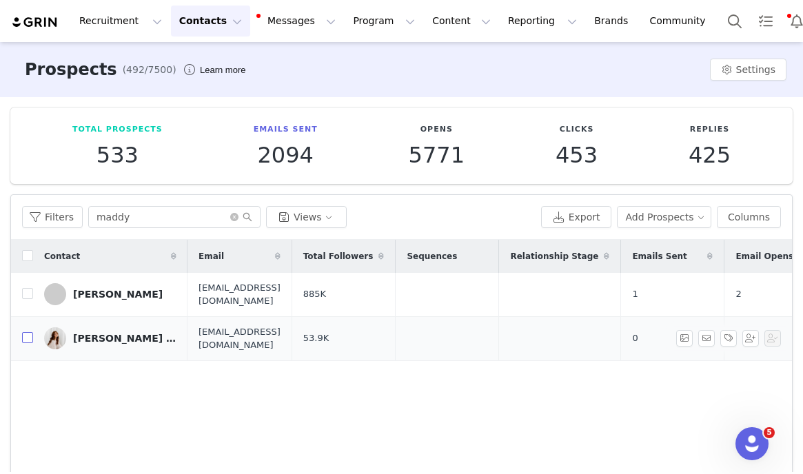
click at [23, 338] on input "checkbox" at bounding box center [27, 337] width 11 height 11
checkbox input "true"
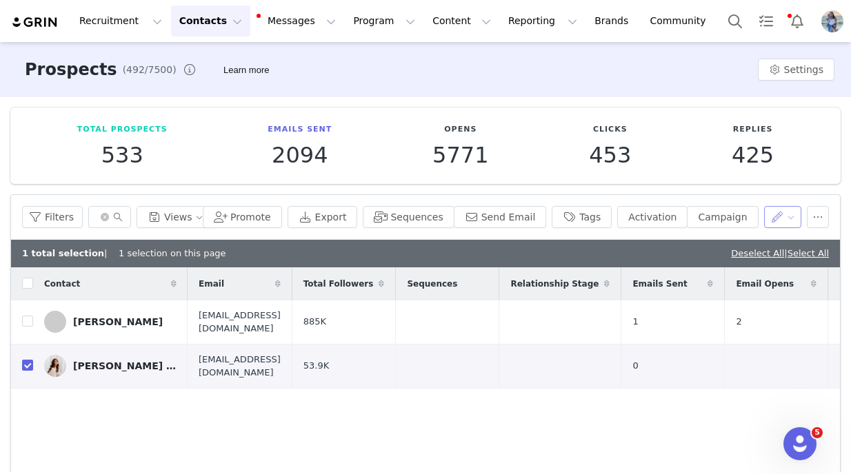
click at [781, 220] on button "button" at bounding box center [783, 217] width 38 height 22
click at [734, 417] on div "Contact Email Total Followers Sequences Relationship Stage Emails Sent Email Op…" at bounding box center [425, 417] width 829 height 301
click at [802, 220] on button "button" at bounding box center [817, 217] width 22 height 22
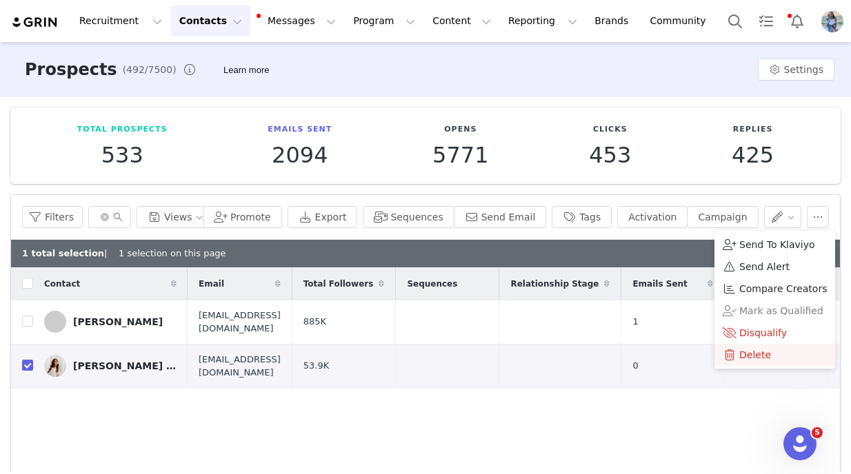
click at [774, 354] on div "Delete" at bounding box center [774, 354] width 104 height 15
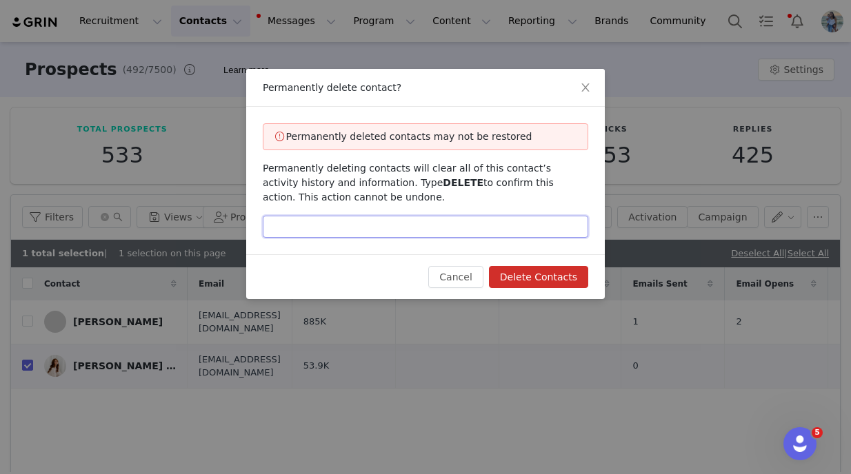
click at [425, 227] on input "text" at bounding box center [425, 227] width 325 height 22
type input "DELETE"
click at [545, 277] on button "Delete Contacts" at bounding box center [538, 277] width 99 height 22
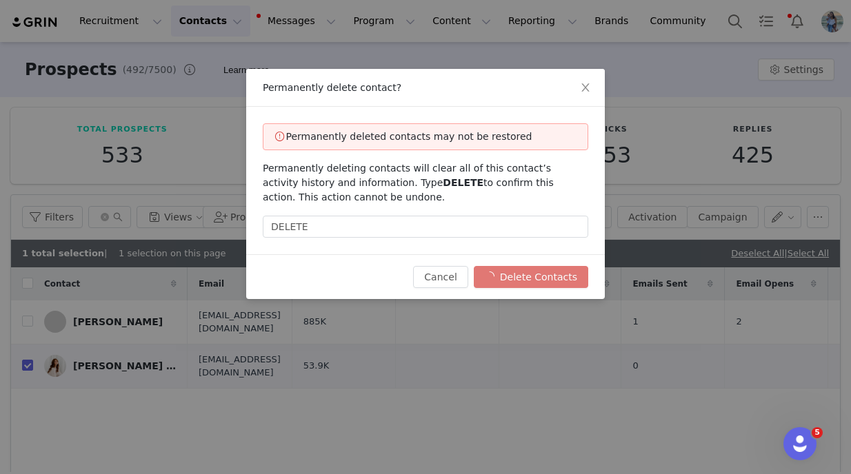
checkbox input "false"
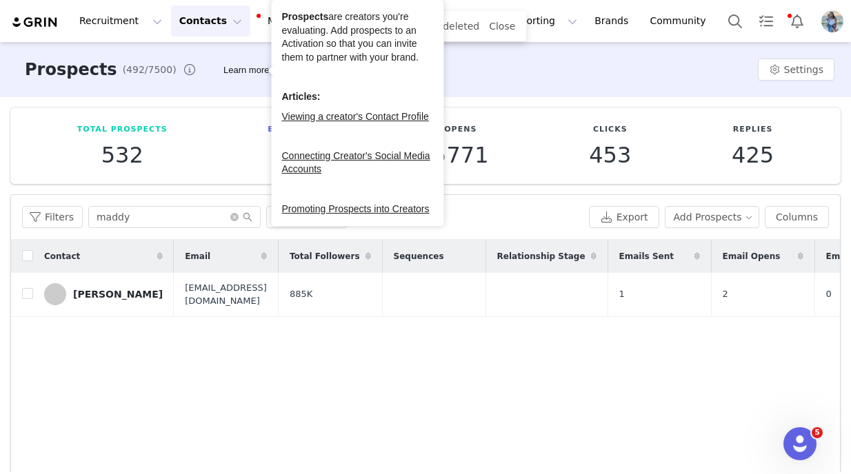
click at [216, 23] on button "Contacts Contacts" at bounding box center [210, 21] width 79 height 31
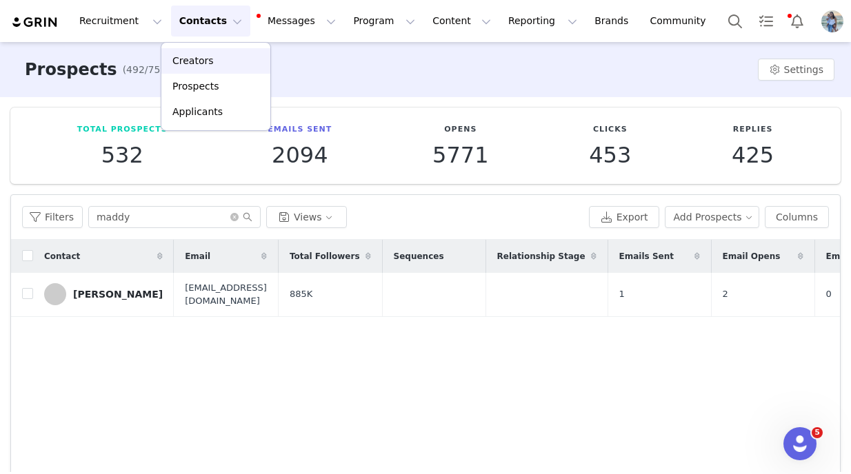
click at [205, 60] on p "Creators" at bounding box center [192, 61] width 41 height 14
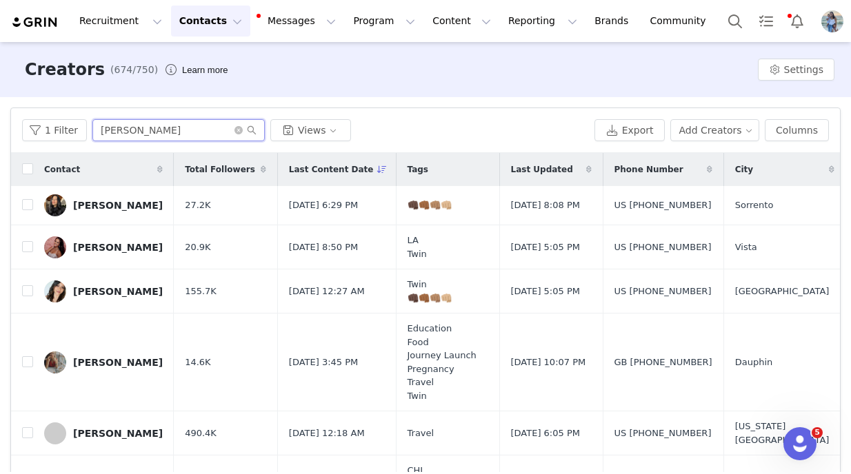
click at [170, 132] on input "jess" at bounding box center [178, 130] width 172 height 22
click at [236, 133] on icon "icon: close-circle" at bounding box center [238, 130] width 8 height 8
click at [234, 131] on input "text" at bounding box center [178, 130] width 172 height 22
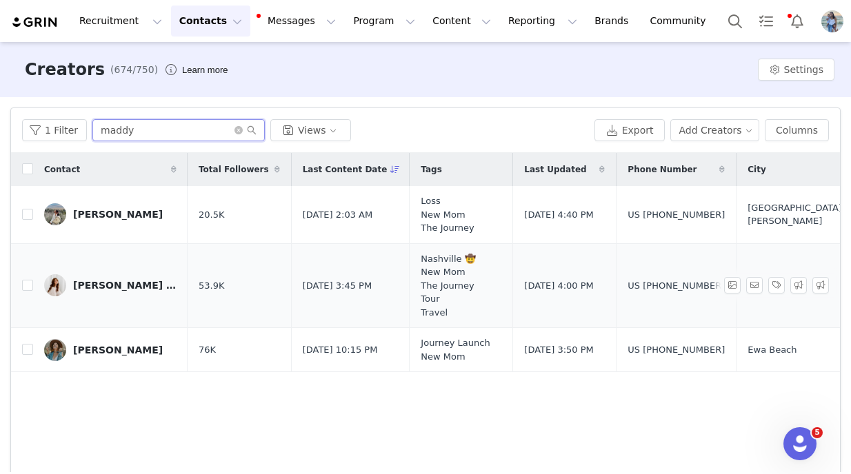
type input "maddy"
click at [130, 284] on div "Maddy Newton George" at bounding box center [124, 285] width 103 height 11
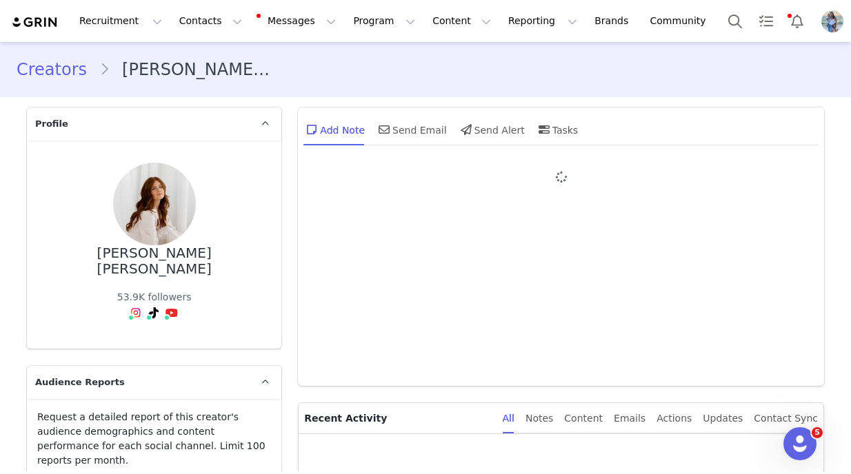
type input "+1 ([GEOGRAPHIC_DATA])"
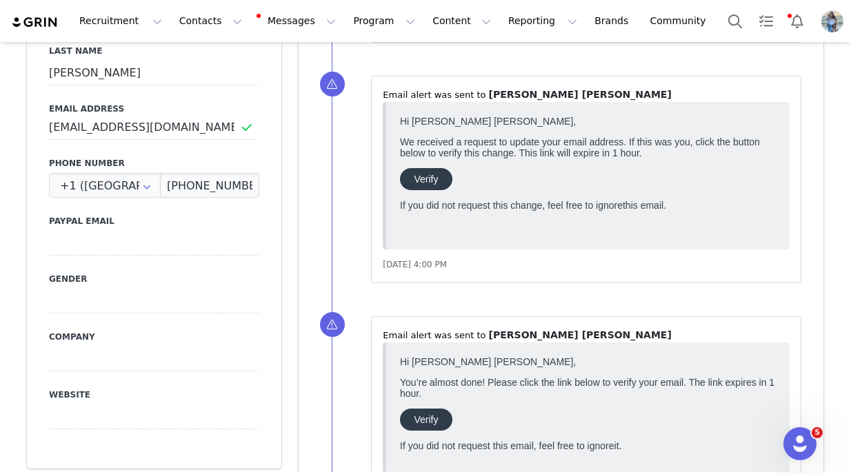
scroll to position [871, 0]
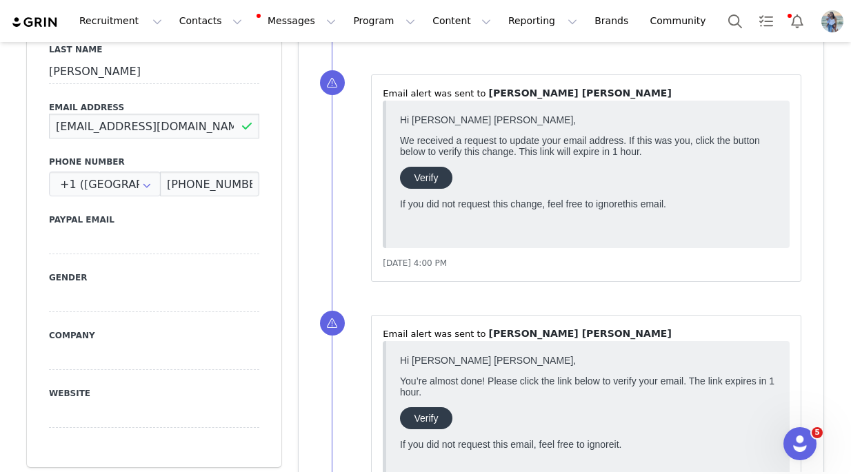
drag, startPoint x: 196, startPoint y: 94, endPoint x: 74, endPoint y: 78, distance: 122.4
click at [74, 101] on div "Email Address maddy@infagency.com" at bounding box center [154, 119] width 210 height 37
paste input "newtonpress@gmail"
type input "maddynewtonpress@gmail.com"
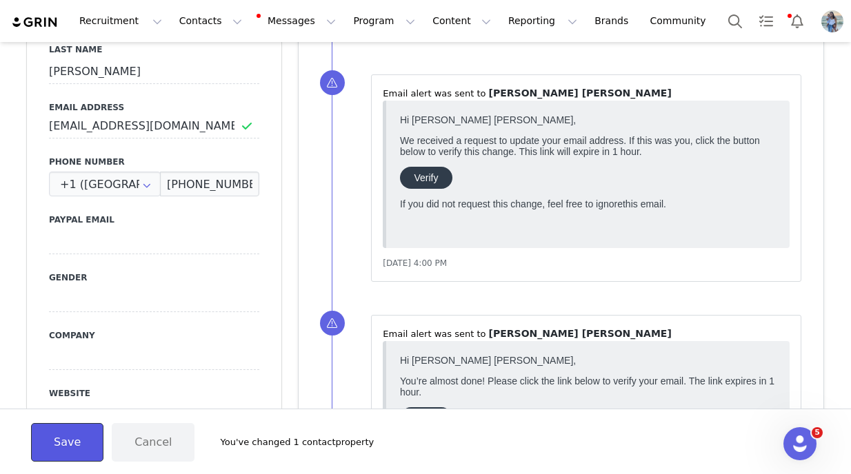
click at [67, 438] on button "Save" at bounding box center [67, 442] width 72 height 39
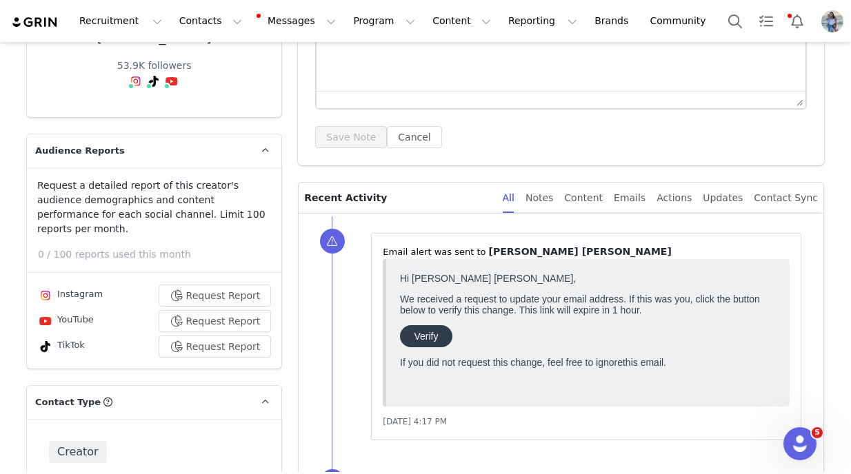
scroll to position [0, 0]
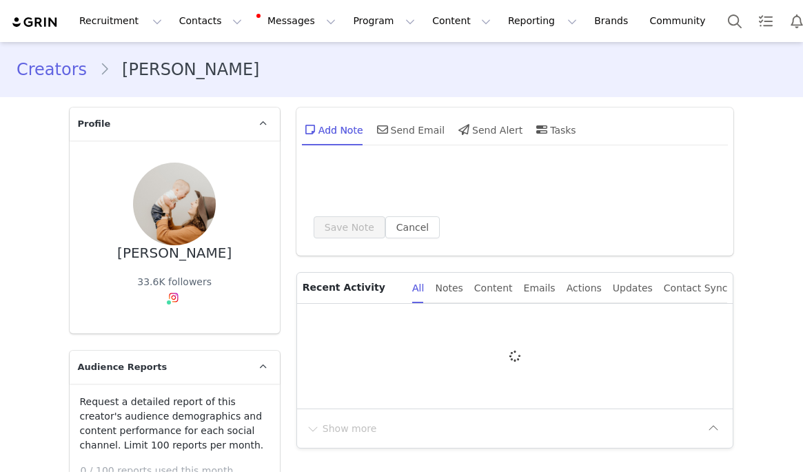
type input "+1 ([GEOGRAPHIC_DATA])"
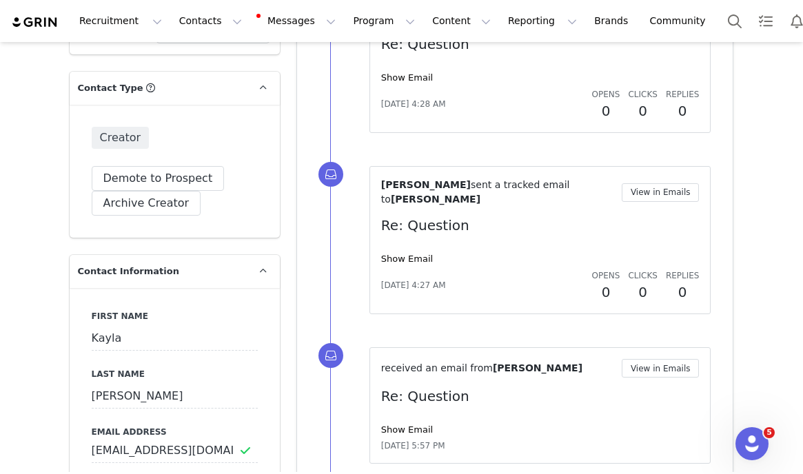
scroll to position [607, 0]
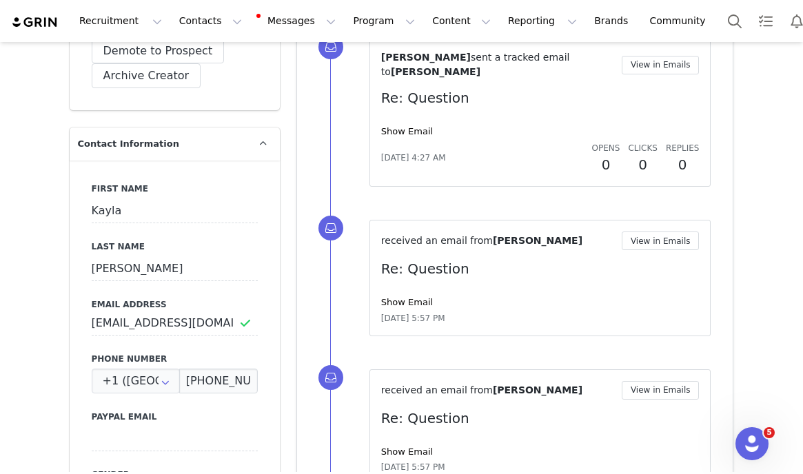
click at [407, 273] on div "received an email from [PERSON_NAME] View in Emails Re: Question Show Email [DA…" at bounding box center [540, 278] width 318 height 93
click at [406, 273] on div "received an email from [PERSON_NAME] View in Emails Re: Question Show Email [DA…" at bounding box center [540, 278] width 318 height 93
click at [405, 296] on div "Show Email" at bounding box center [540, 303] width 318 height 14
click at [397, 297] on link "Show Email" at bounding box center [407, 302] width 52 height 10
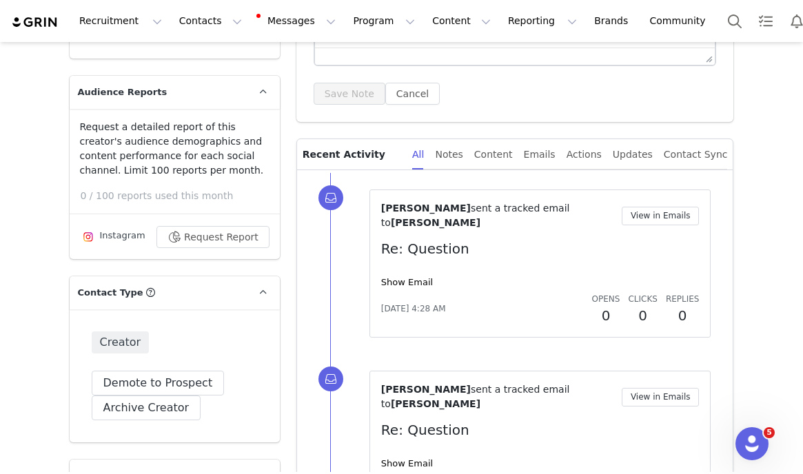
scroll to position [0, 0]
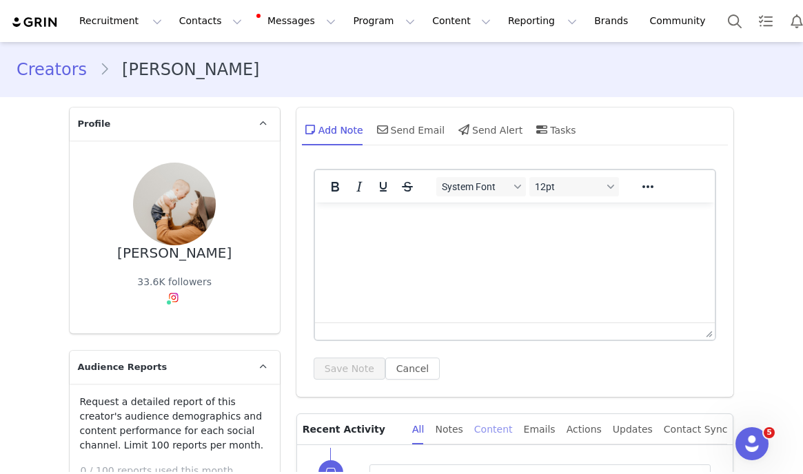
click at [511, 435] on div "Content" at bounding box center [493, 429] width 39 height 31
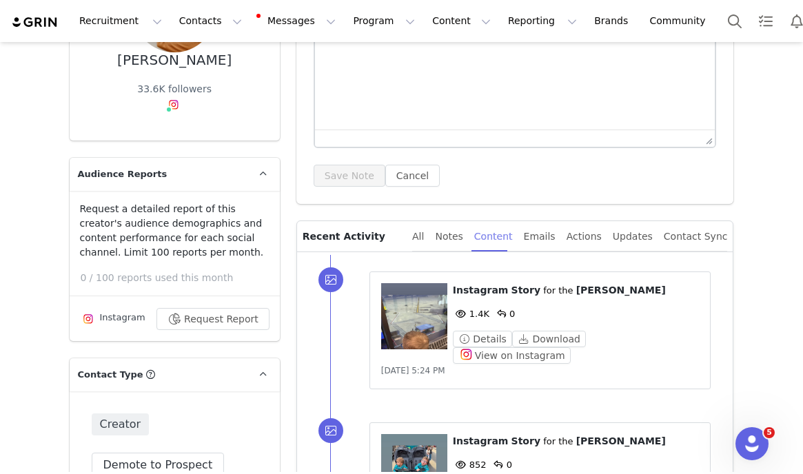
scroll to position [196, 0]
